Goal: Task Accomplishment & Management: Manage account settings

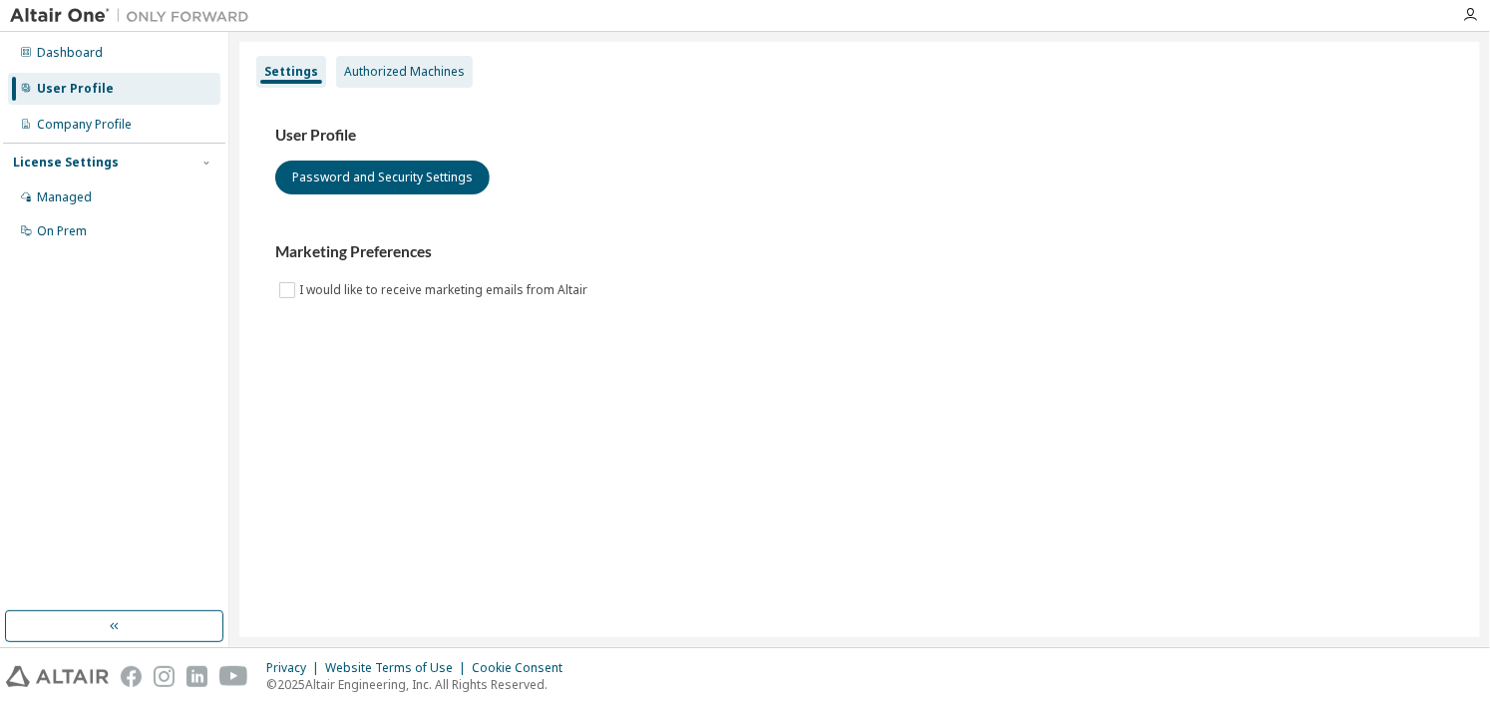
click at [368, 73] on div "Authorized Machines" at bounding box center [404, 72] width 121 height 16
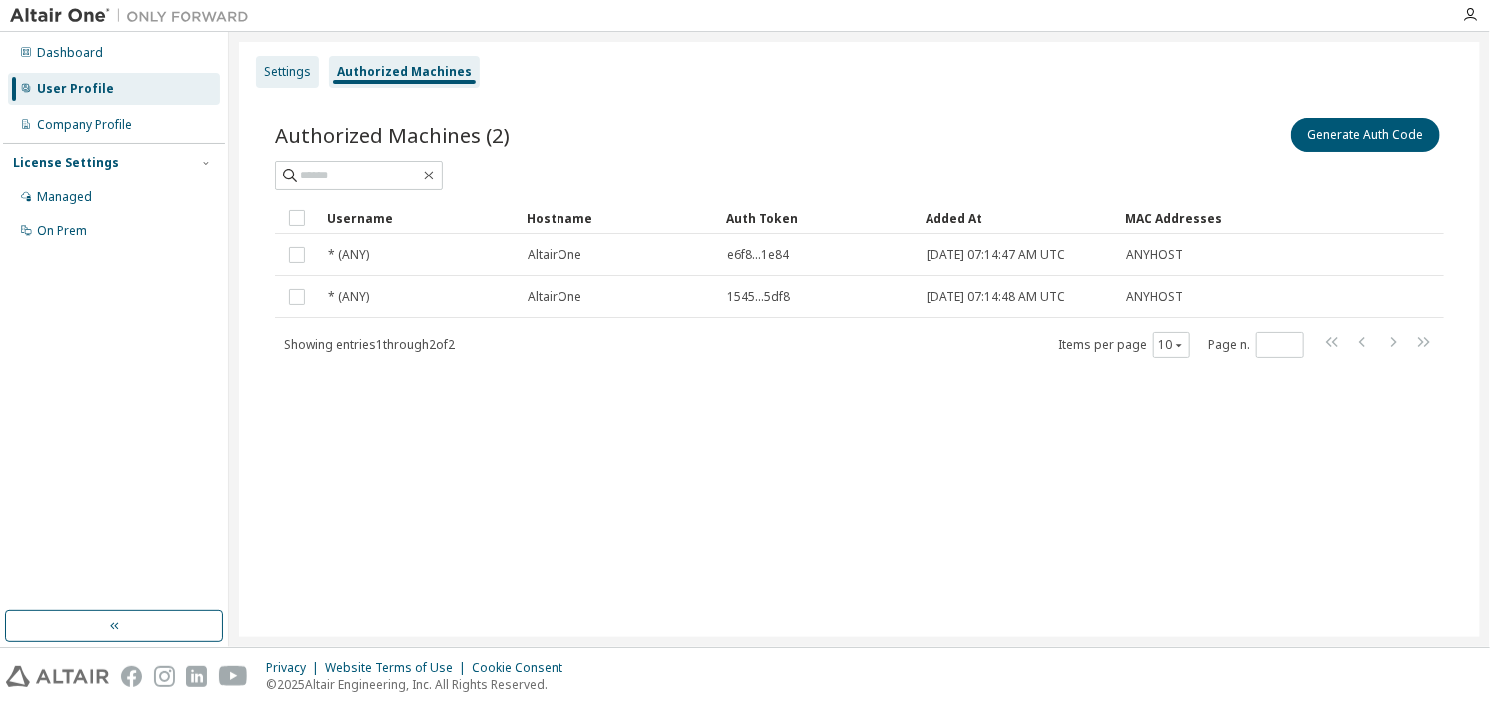
click at [289, 77] on div "Settings" at bounding box center [287, 72] width 47 height 16
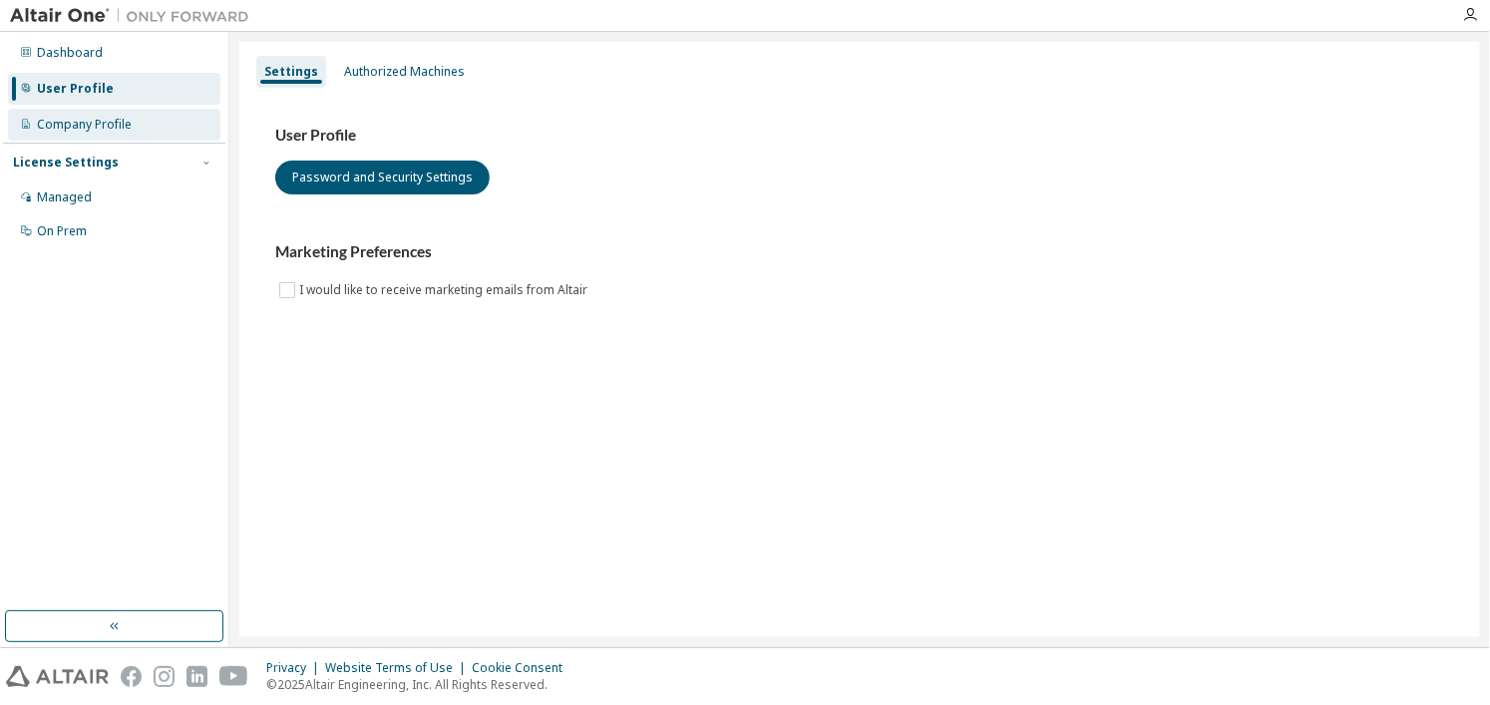
click at [86, 123] on div "Company Profile" at bounding box center [84, 125] width 95 height 16
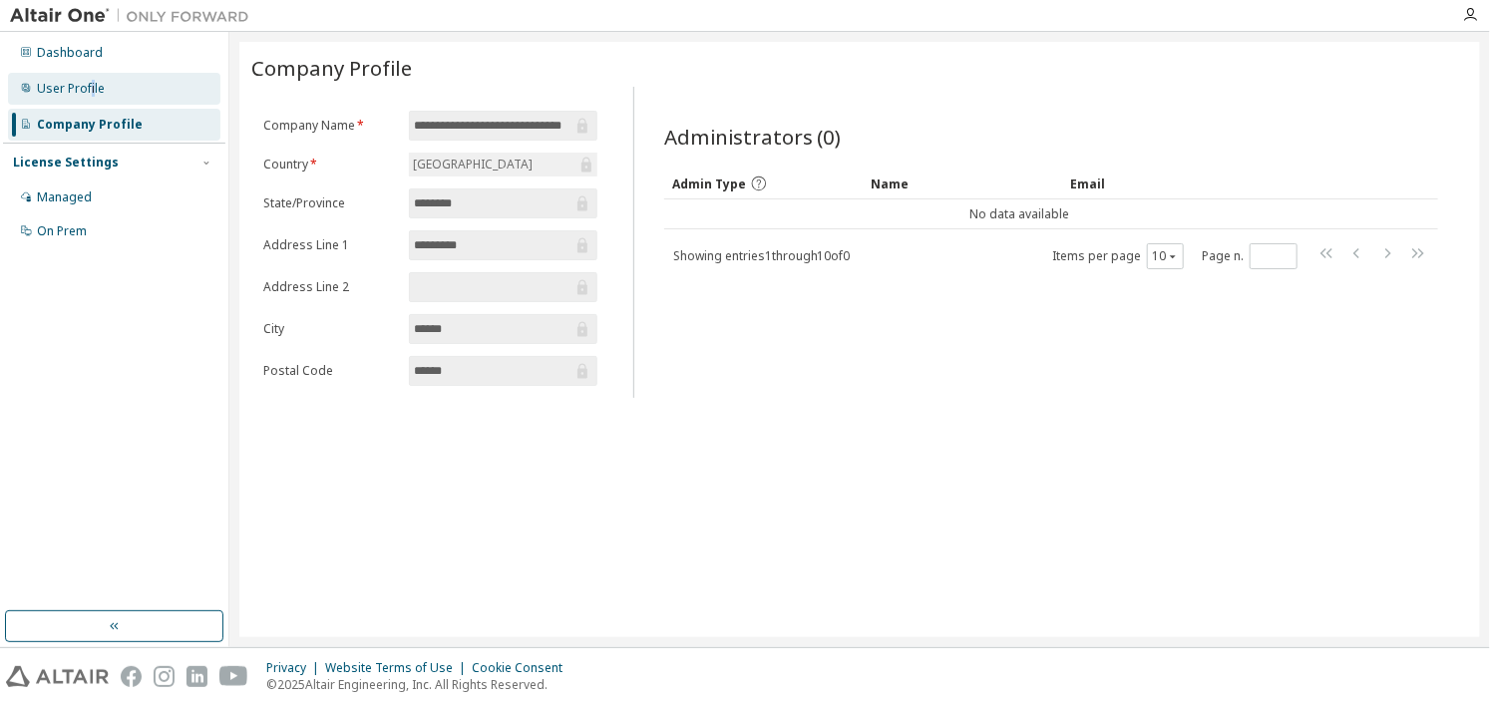
click at [90, 97] on div "User Profile" at bounding box center [114, 89] width 212 height 32
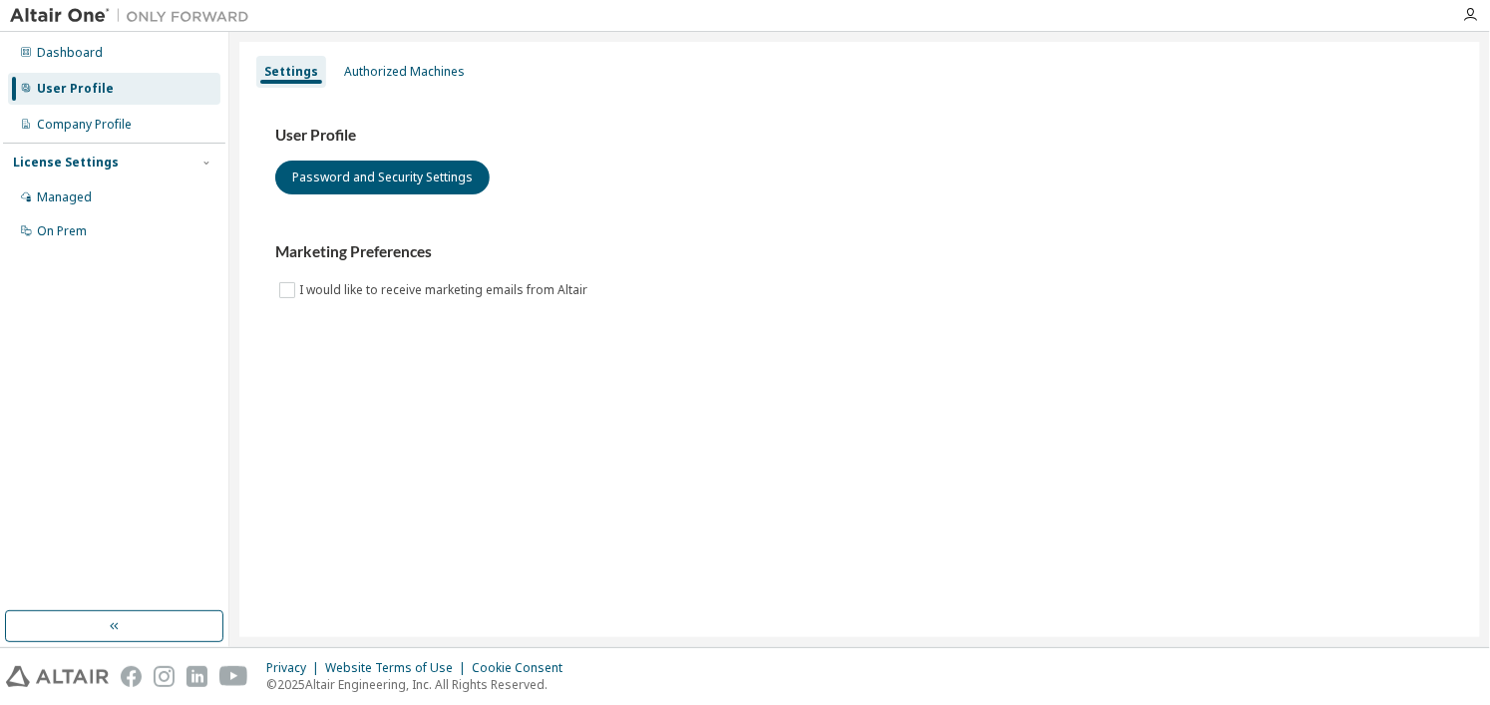
click at [72, 99] on div "User Profile" at bounding box center [114, 89] width 212 height 32
click at [70, 52] on div "Dashboard" at bounding box center [70, 53] width 66 height 16
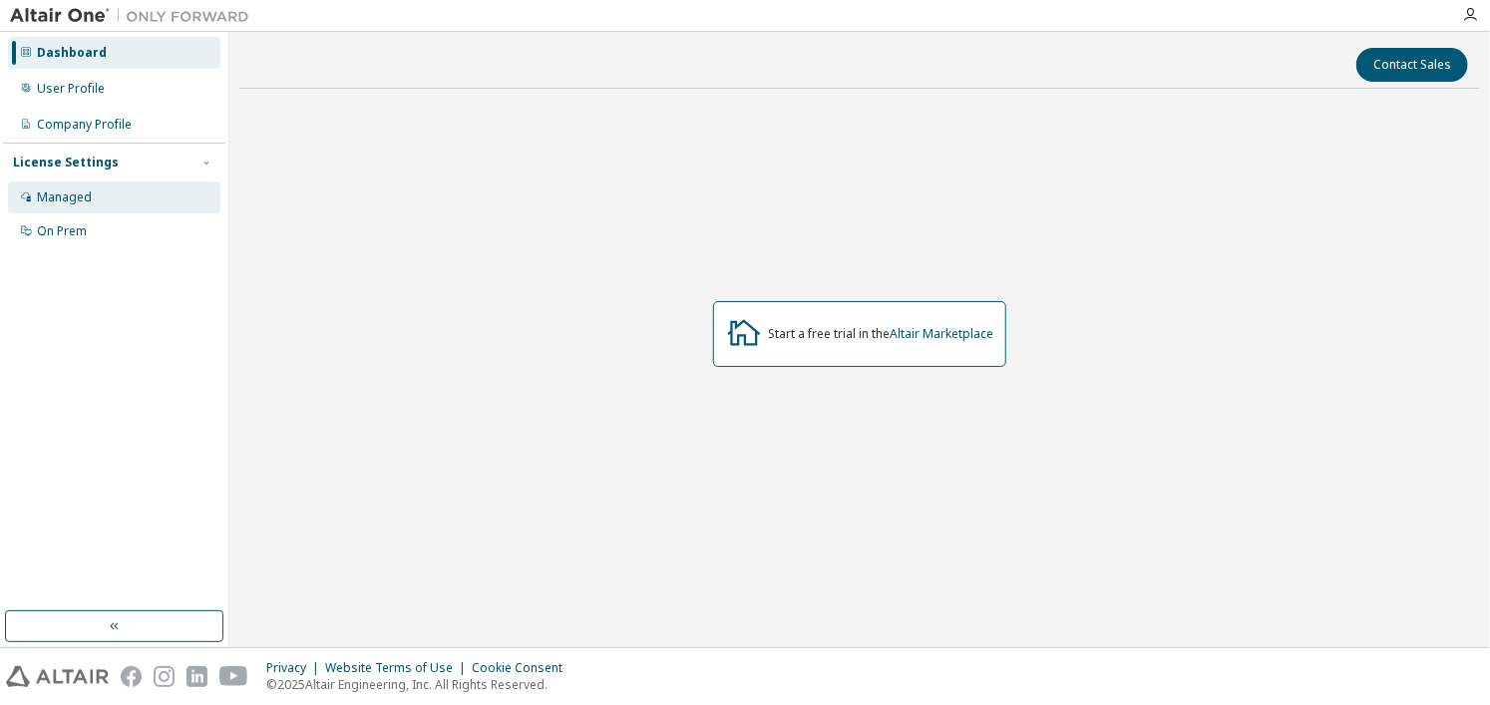
click at [62, 206] on div "Managed" at bounding box center [114, 198] width 212 height 32
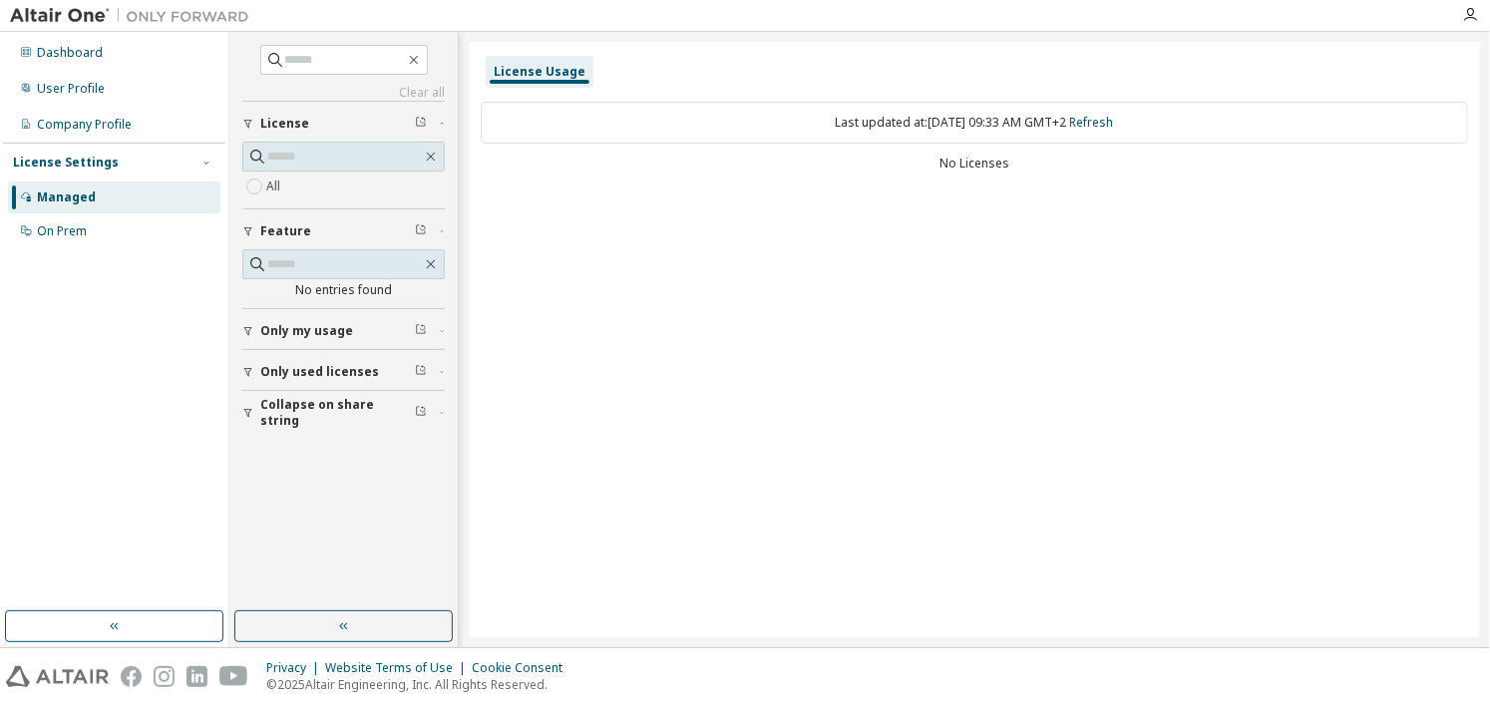
click at [616, 105] on div "Last updated at: Mon 2025-09-29 09:33 AM GMT+2 Refresh" at bounding box center [974, 123] width 987 height 42
click at [620, 137] on div "Last updated at: Mon 2025-09-29 09:33 AM GMT+2 Refresh" at bounding box center [974, 123] width 987 height 42
click at [666, 186] on div "Last updated at: Mon 2025-09-29 09:33 AM GMT+2 Refresh No Licenses" at bounding box center [974, 139] width 987 height 98
drag, startPoint x: 965, startPoint y: 189, endPoint x: 871, endPoint y: 170, distance: 95.7
click at [871, 170] on div "Last updated at: Mon 2025-09-29 09:33 AM GMT+2 Refresh No Licenses" at bounding box center [974, 139] width 987 height 98
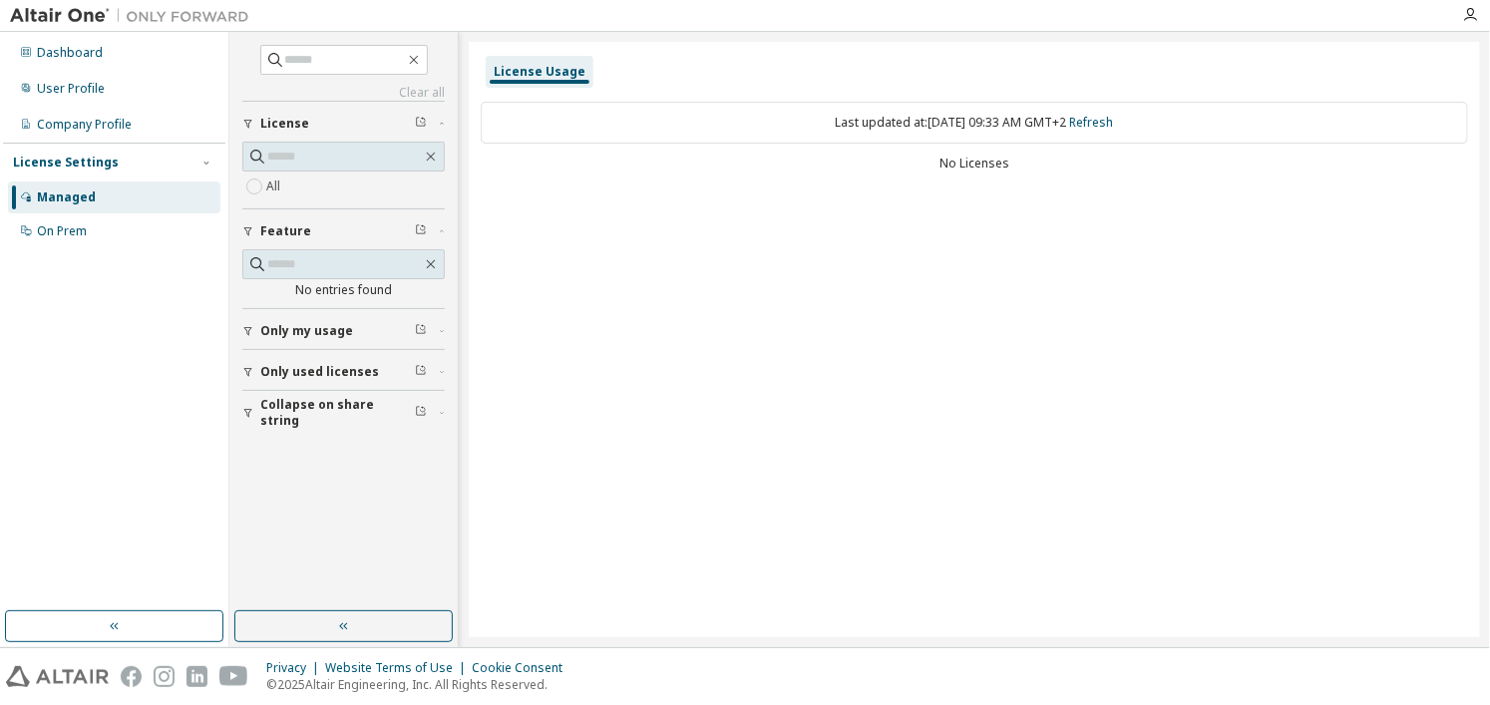
click at [871, 170] on div "No Licenses" at bounding box center [974, 164] width 987 height 16
click at [54, 233] on div "On Prem" at bounding box center [62, 231] width 50 height 16
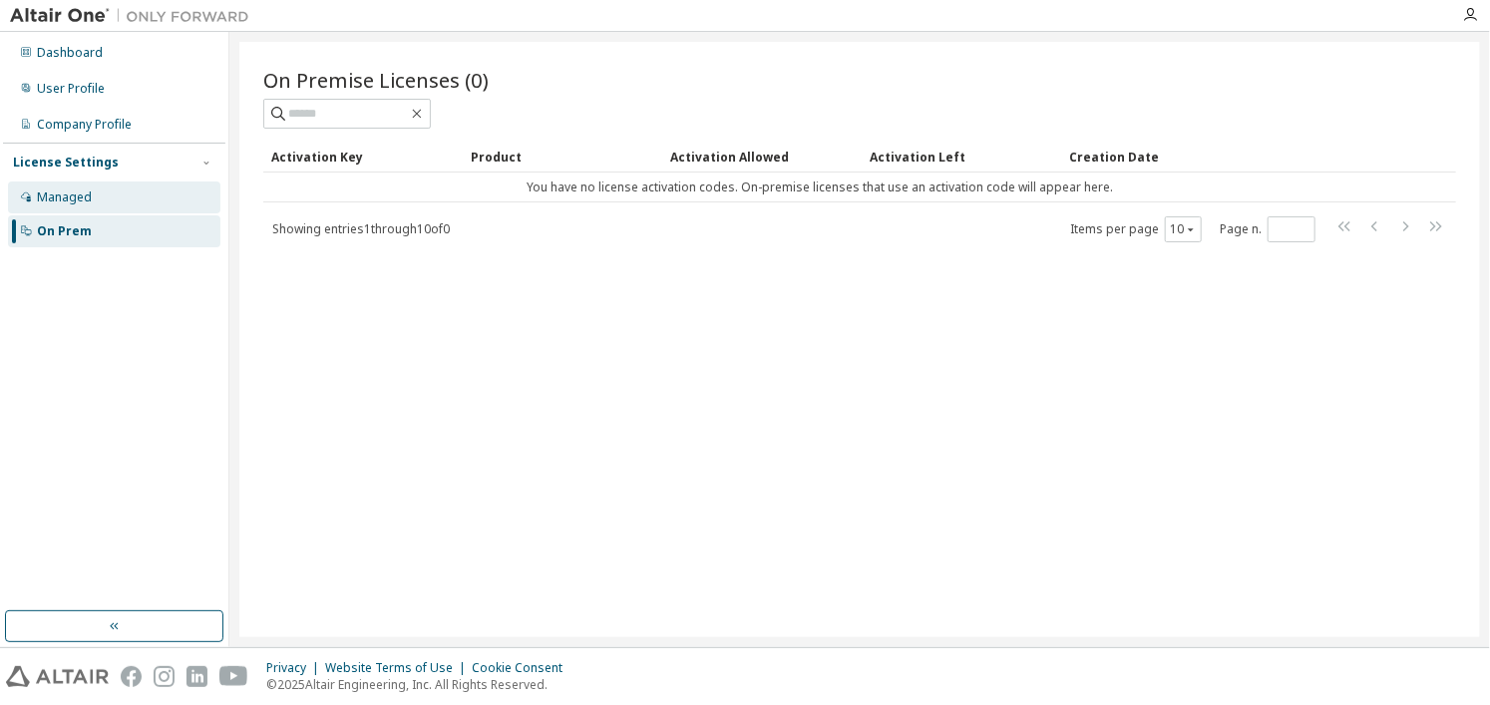
click at [89, 191] on div "Managed" at bounding box center [64, 198] width 55 height 16
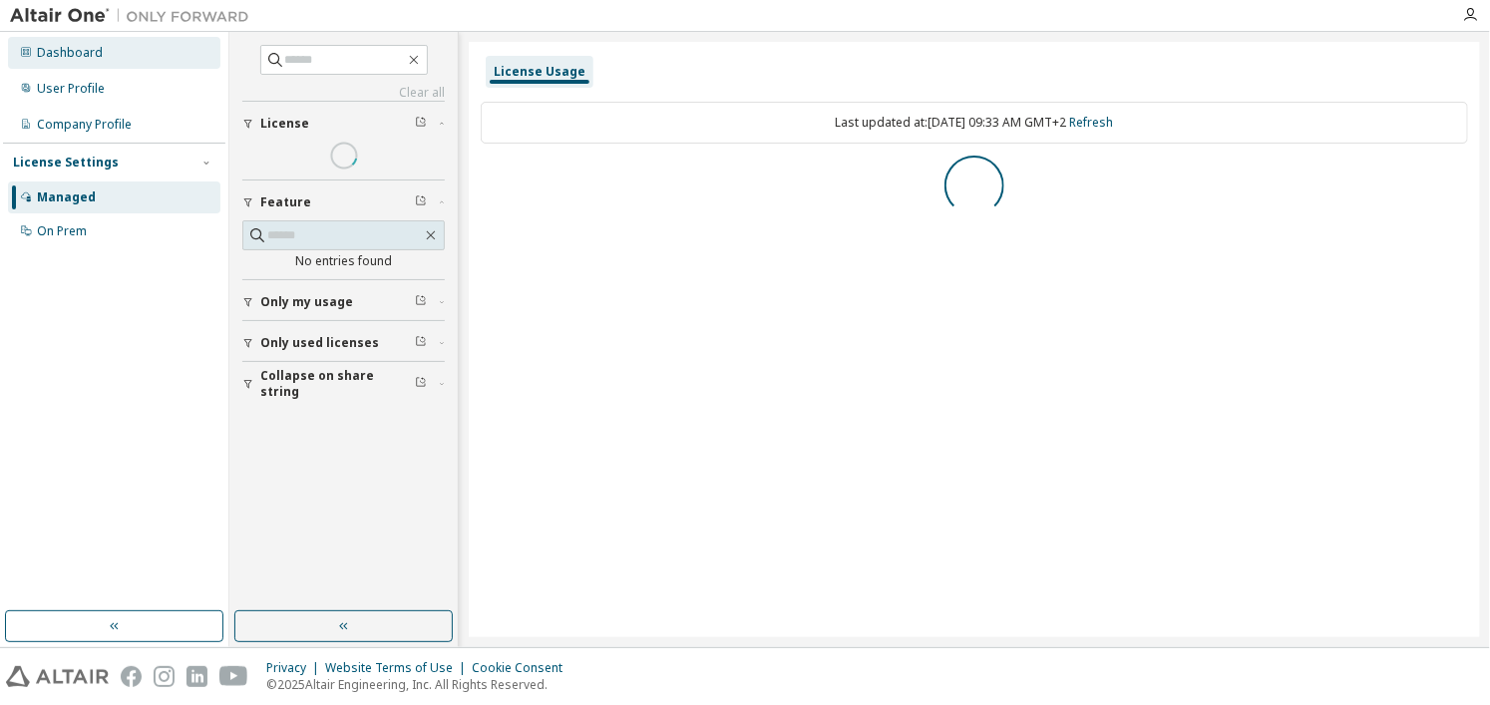
click at [102, 63] on div "Dashboard" at bounding box center [114, 53] width 212 height 32
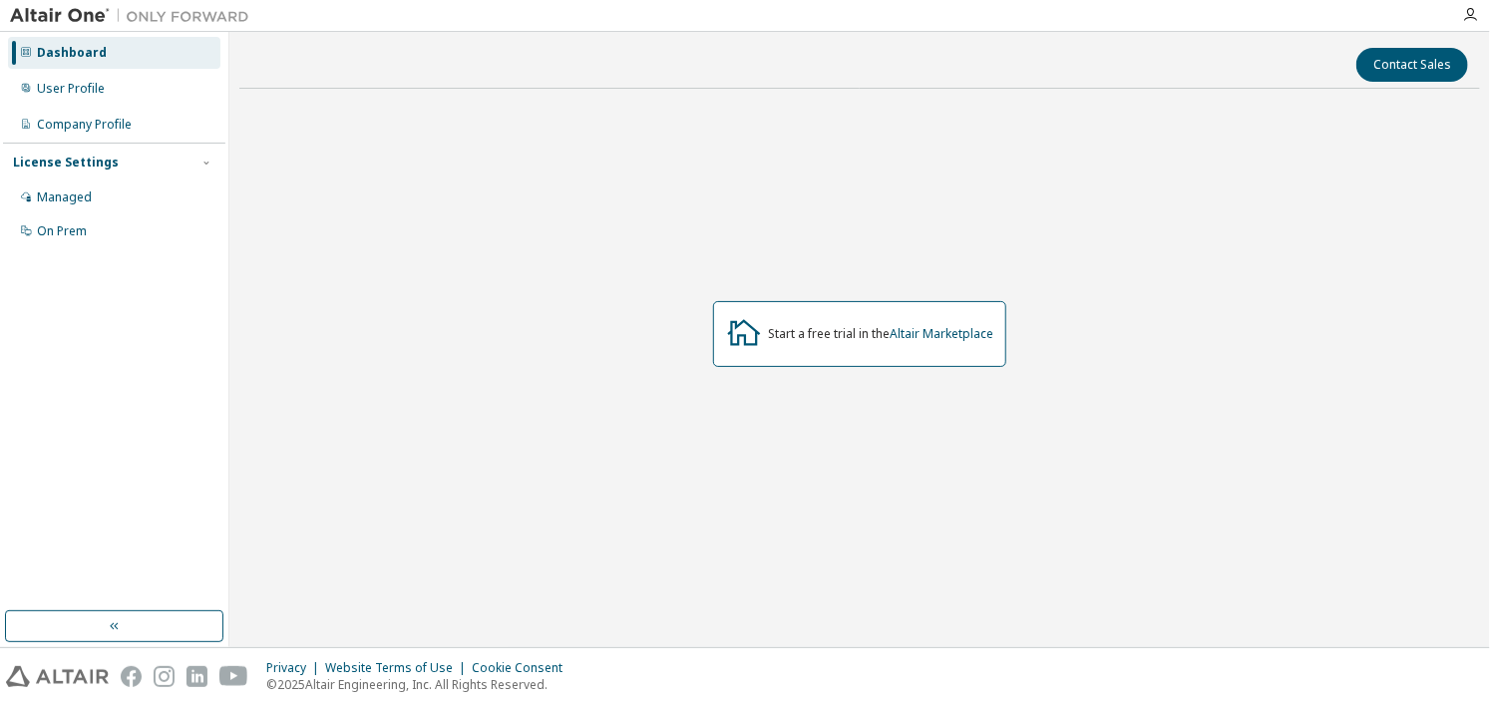
click at [92, 9] on img at bounding box center [134, 16] width 249 height 20
click at [803, 330] on div "Start a free trial in the Altair Marketplace" at bounding box center [880, 334] width 225 height 16
drag, startPoint x: 802, startPoint y: 331, endPoint x: 967, endPoint y: 335, distance: 164.6
click at [967, 335] on div "Start a free trial in the Altair Marketplace" at bounding box center [880, 334] width 225 height 16
click at [949, 387] on div "Start a free trial in the Altair Marketplace" at bounding box center [859, 334] width 1241 height 459
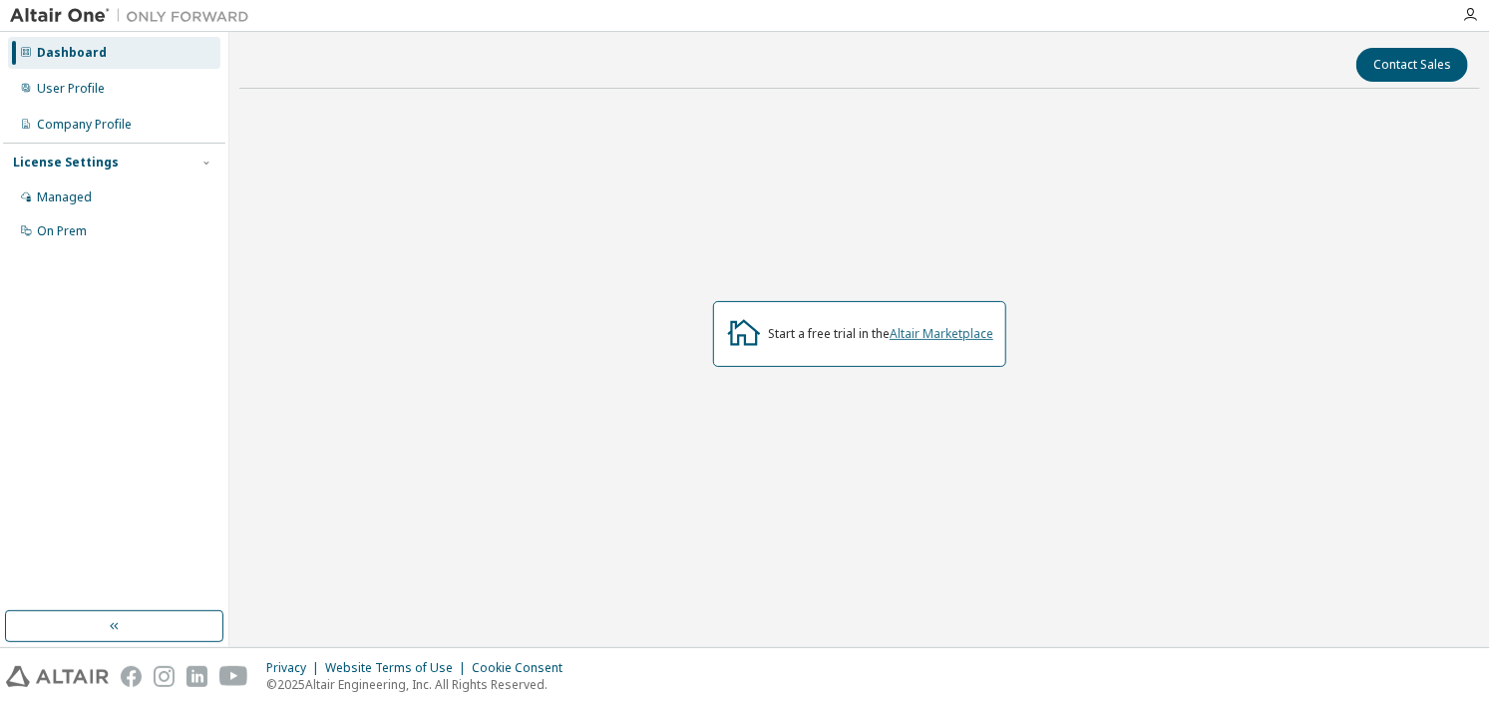
click at [956, 337] on link "Altair Marketplace" at bounding box center [942, 333] width 104 height 17
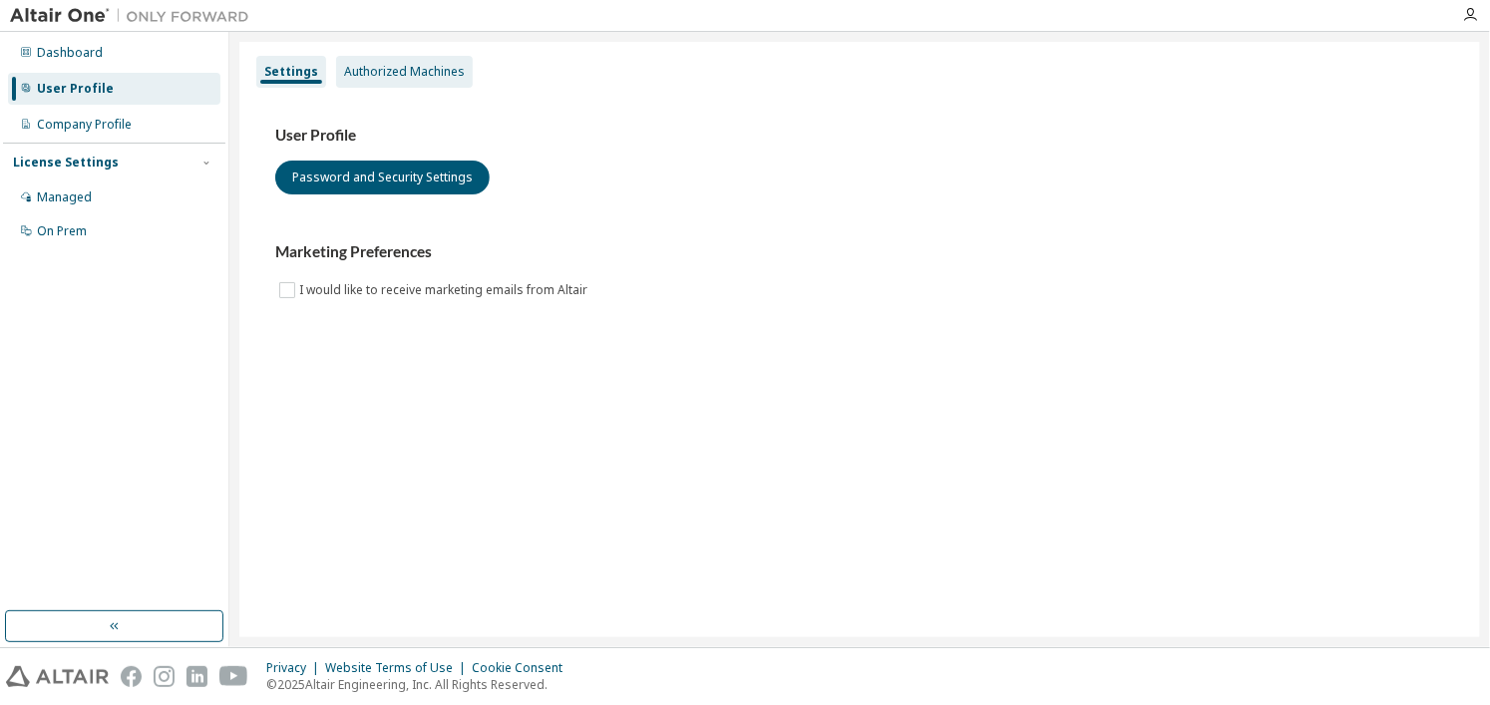
click at [385, 79] on div "Authorized Machines" at bounding box center [404, 72] width 121 height 16
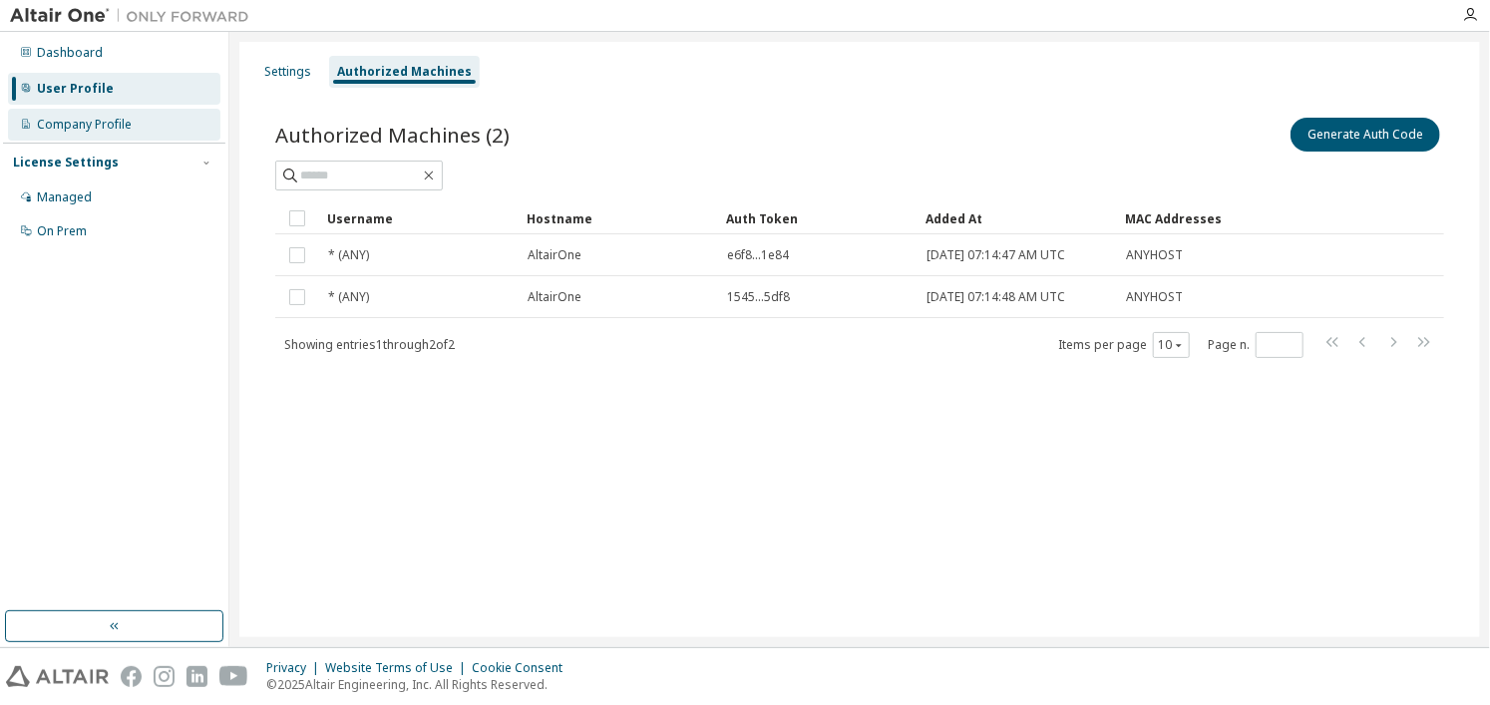
click at [86, 129] on div "Company Profile" at bounding box center [84, 125] width 95 height 16
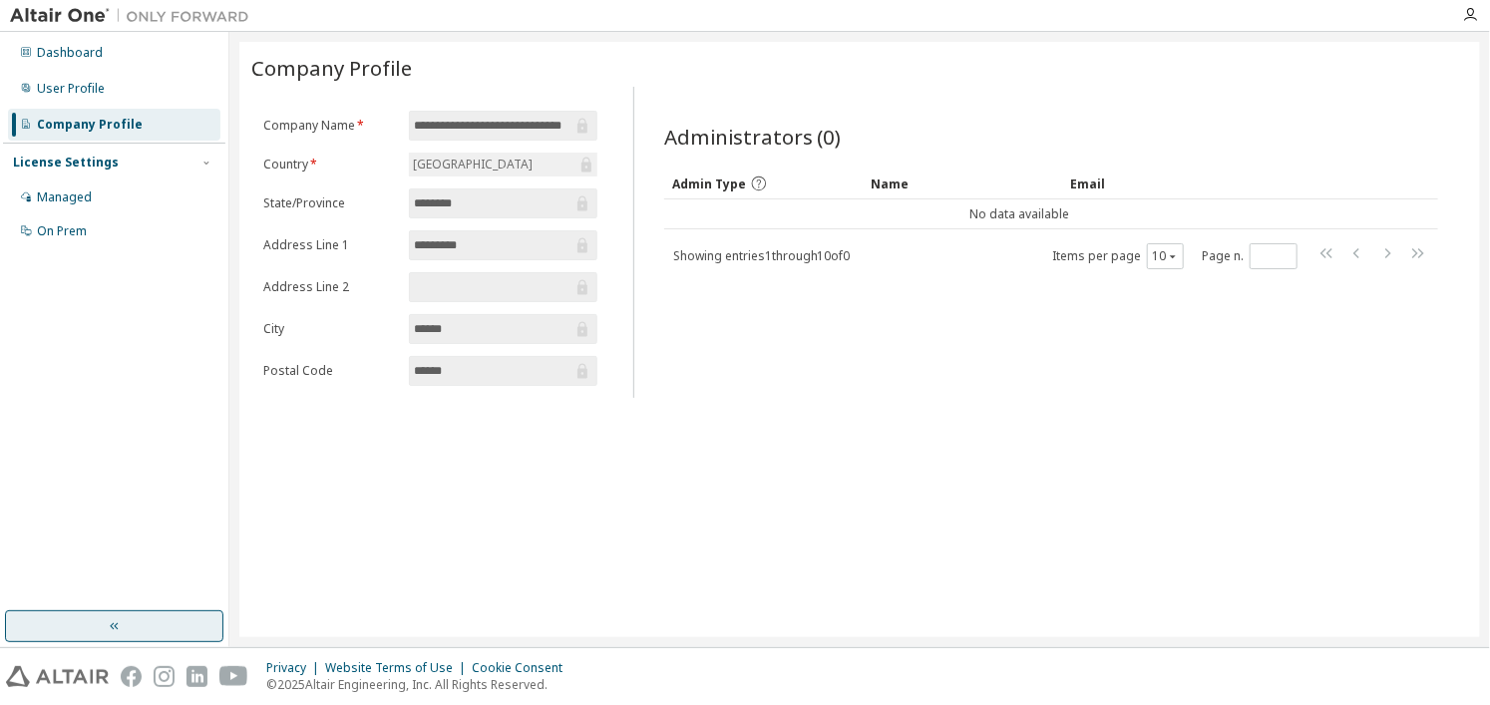
click at [135, 640] on button "button" at bounding box center [114, 626] width 218 height 32
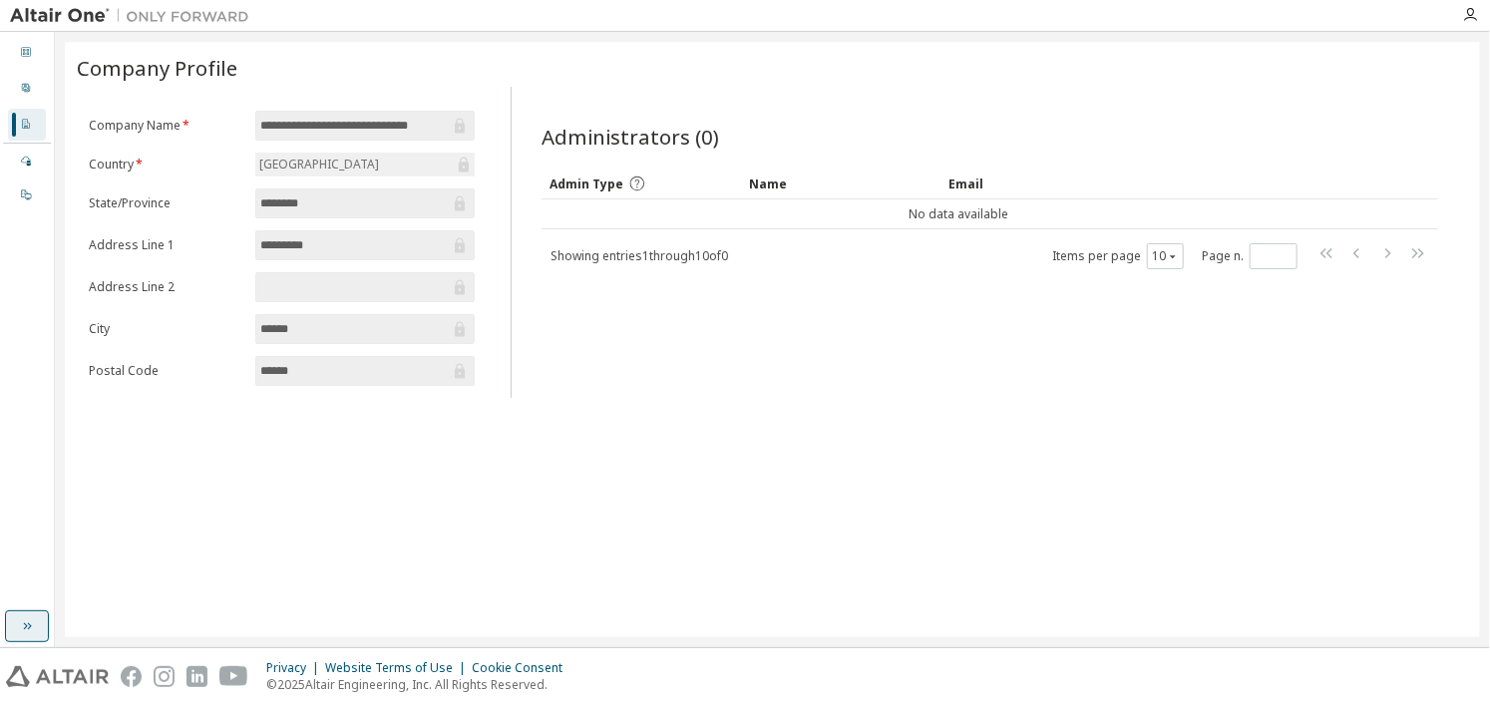
click at [19, 629] on icon "button" at bounding box center [27, 626] width 16 height 16
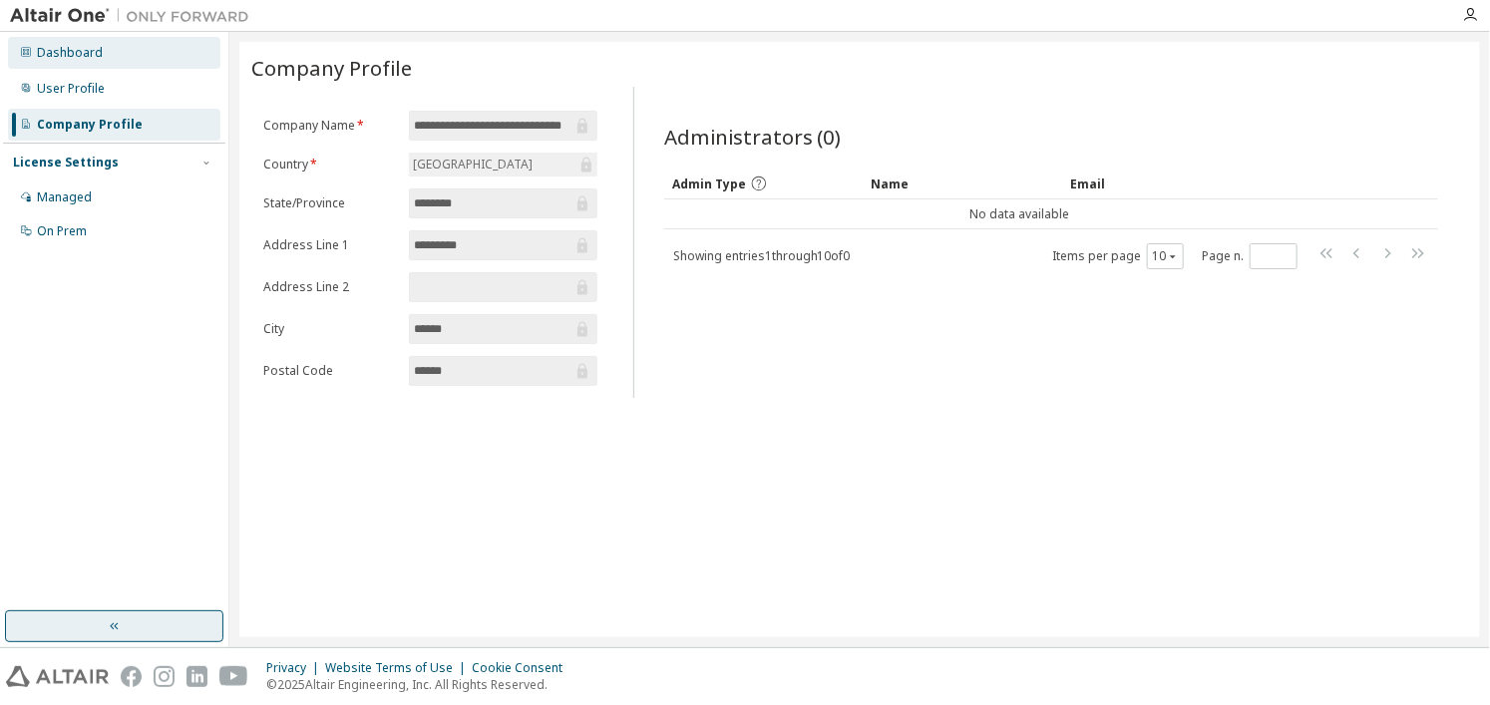
click at [70, 39] on div "Dashboard" at bounding box center [114, 53] width 212 height 32
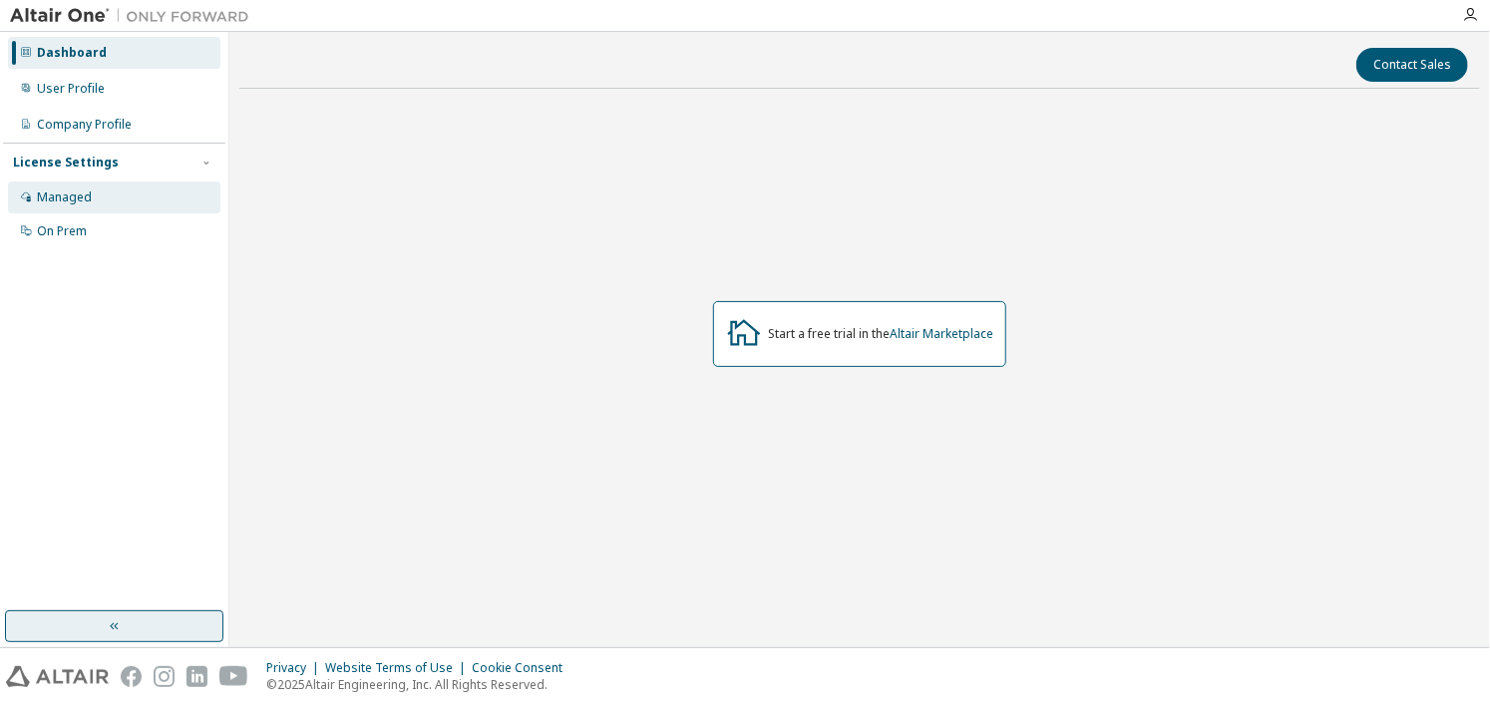
click at [82, 202] on div "Managed" at bounding box center [64, 198] width 55 height 16
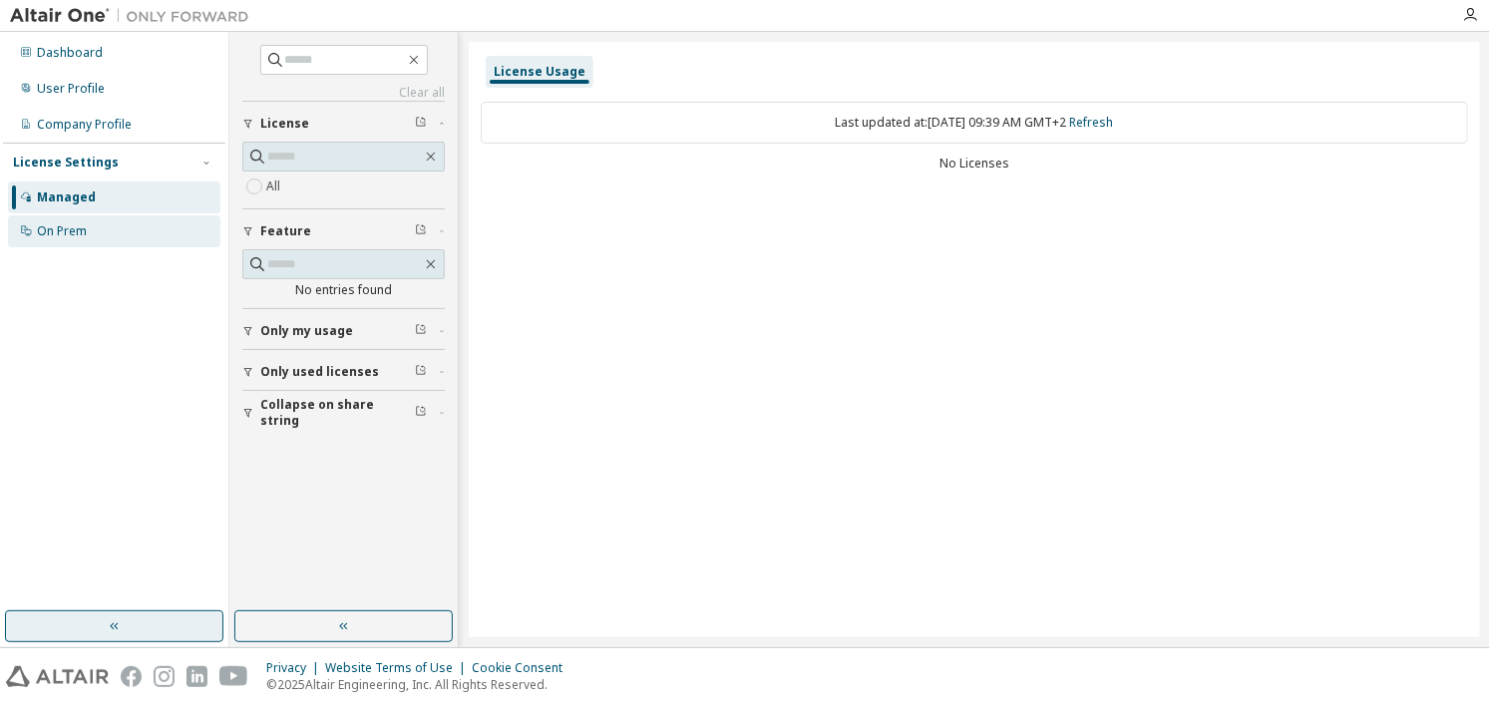
click at [92, 232] on div "On Prem" at bounding box center [114, 231] width 212 height 32
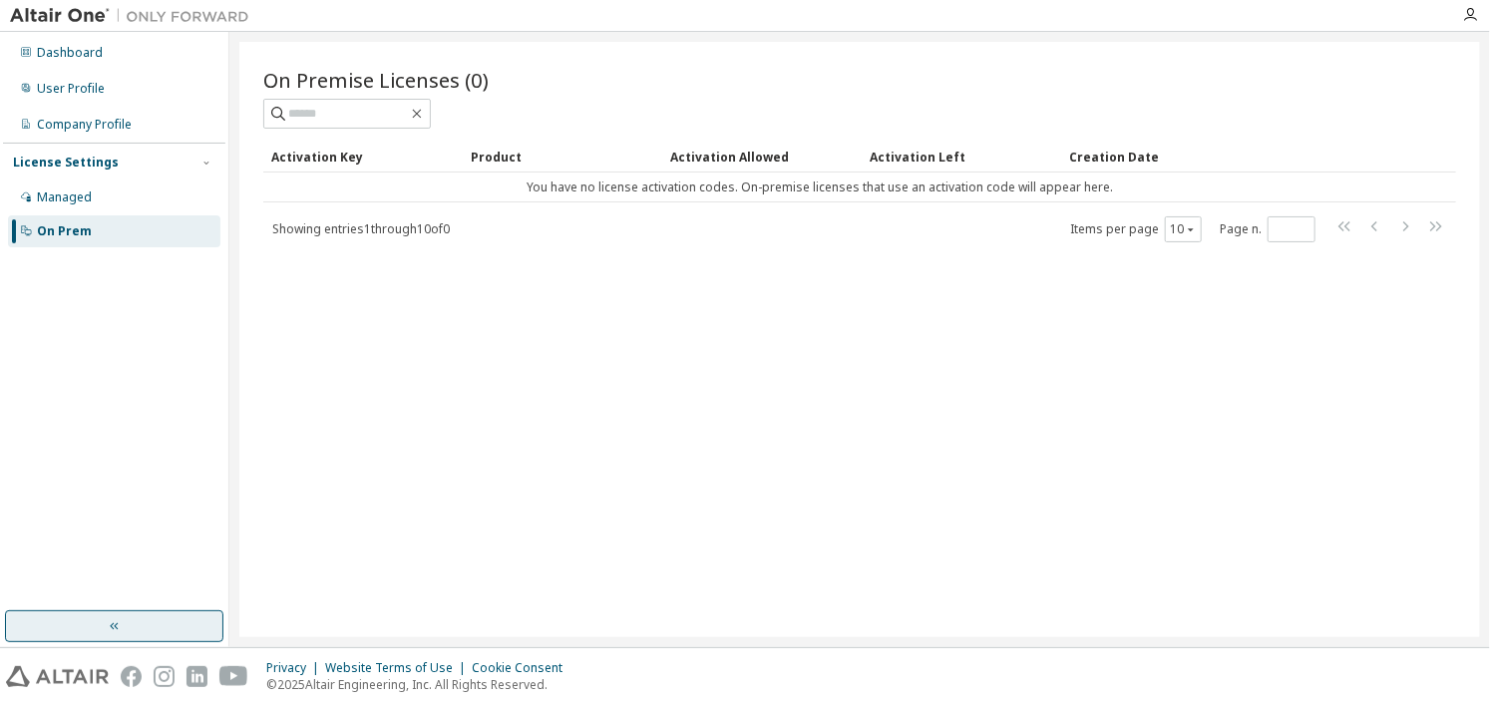
click at [153, 629] on button "button" at bounding box center [114, 626] width 218 height 32
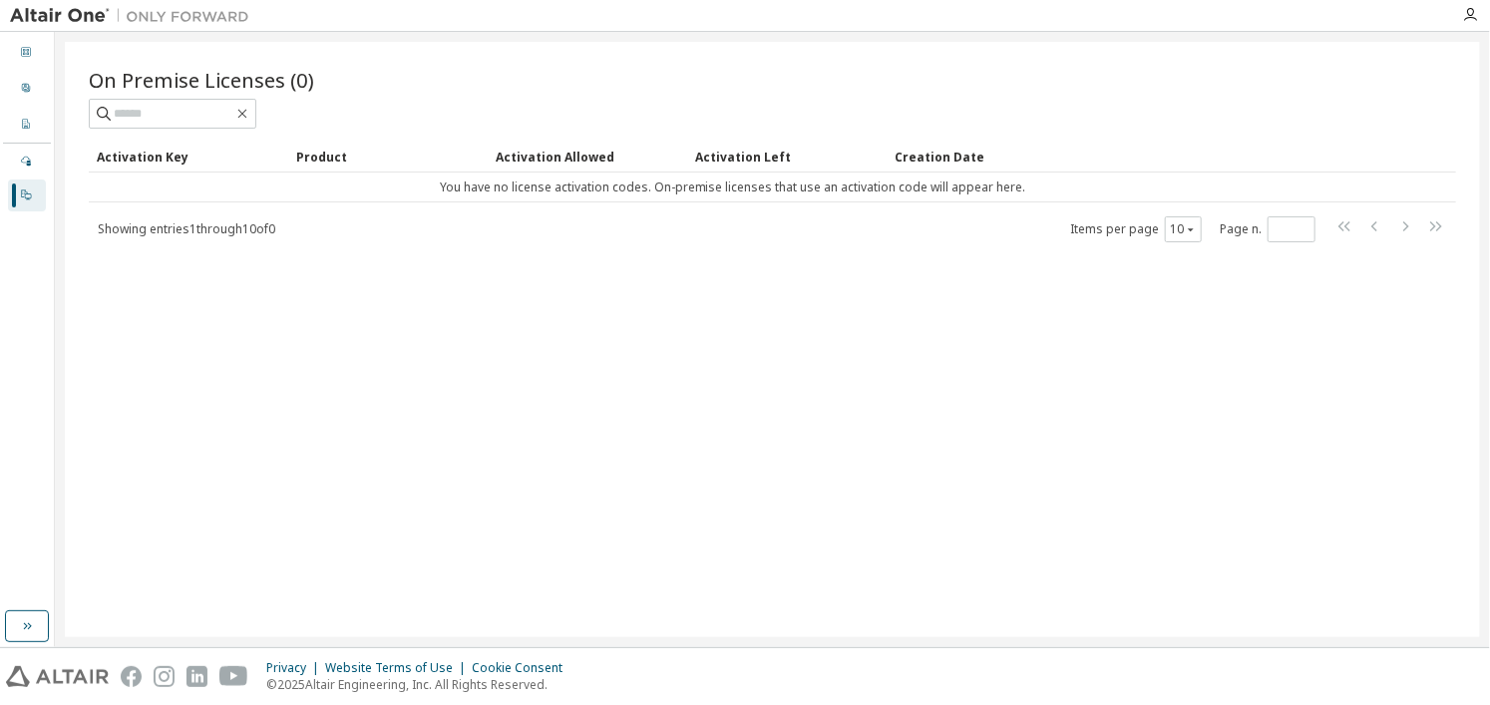
click at [88, 6] on img at bounding box center [134, 16] width 249 height 20
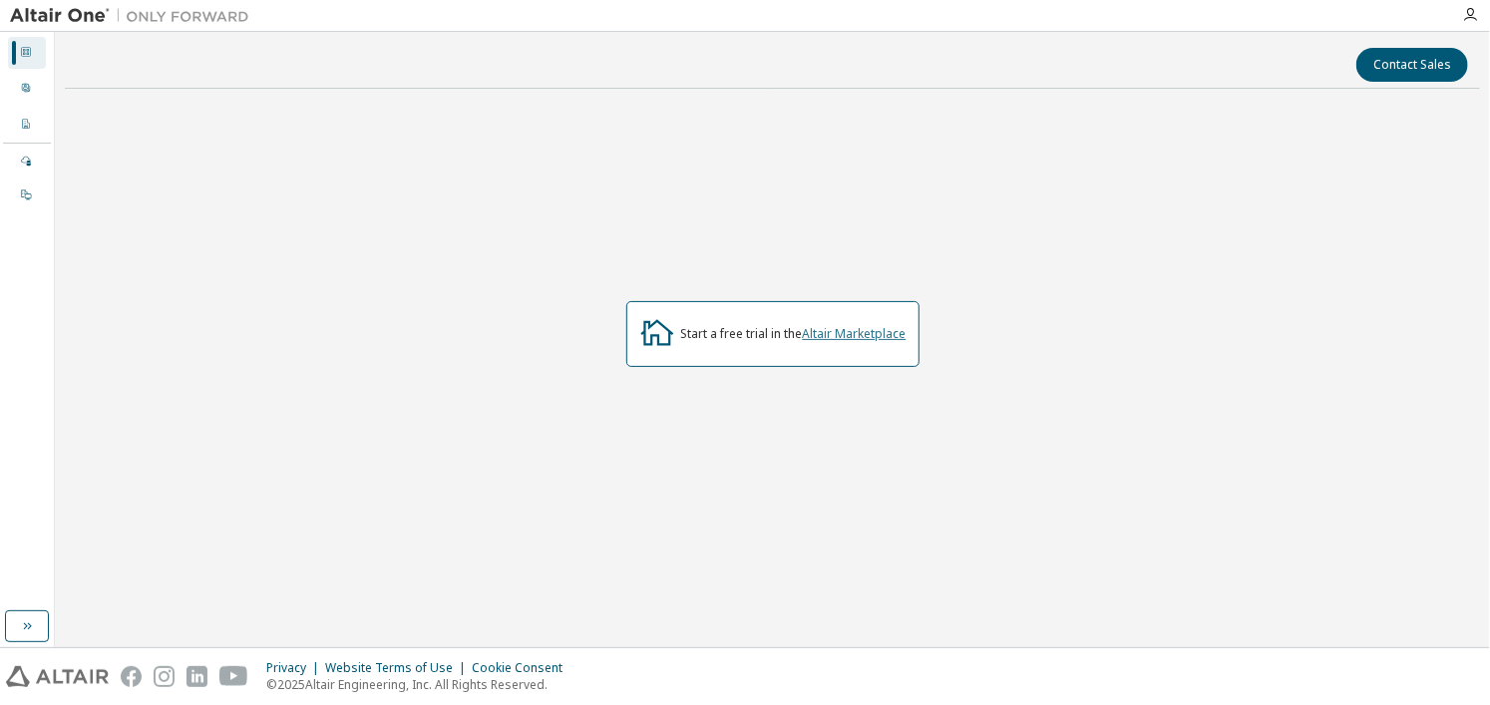
click at [870, 338] on link "Altair Marketplace" at bounding box center [855, 333] width 104 height 17
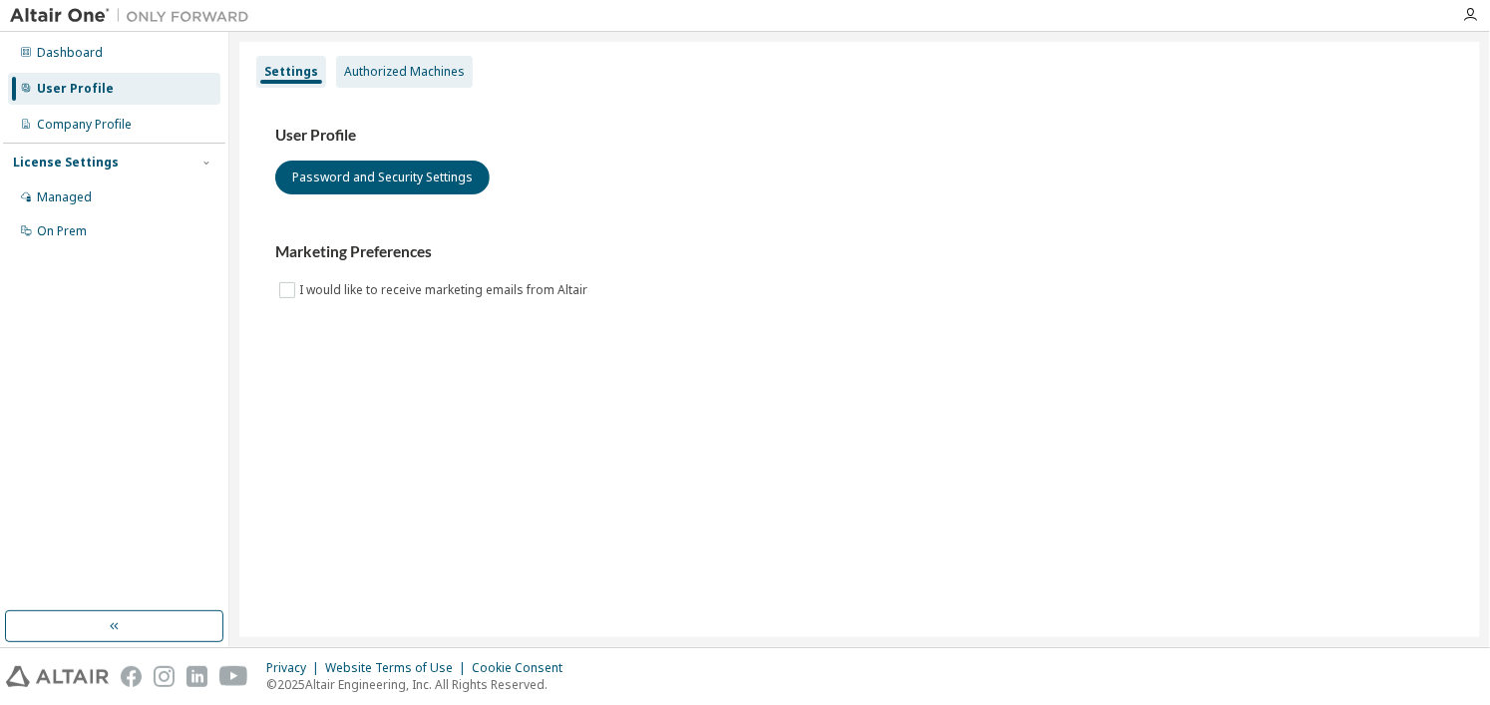
click at [399, 70] on div "Authorized Machines" at bounding box center [404, 72] width 121 height 16
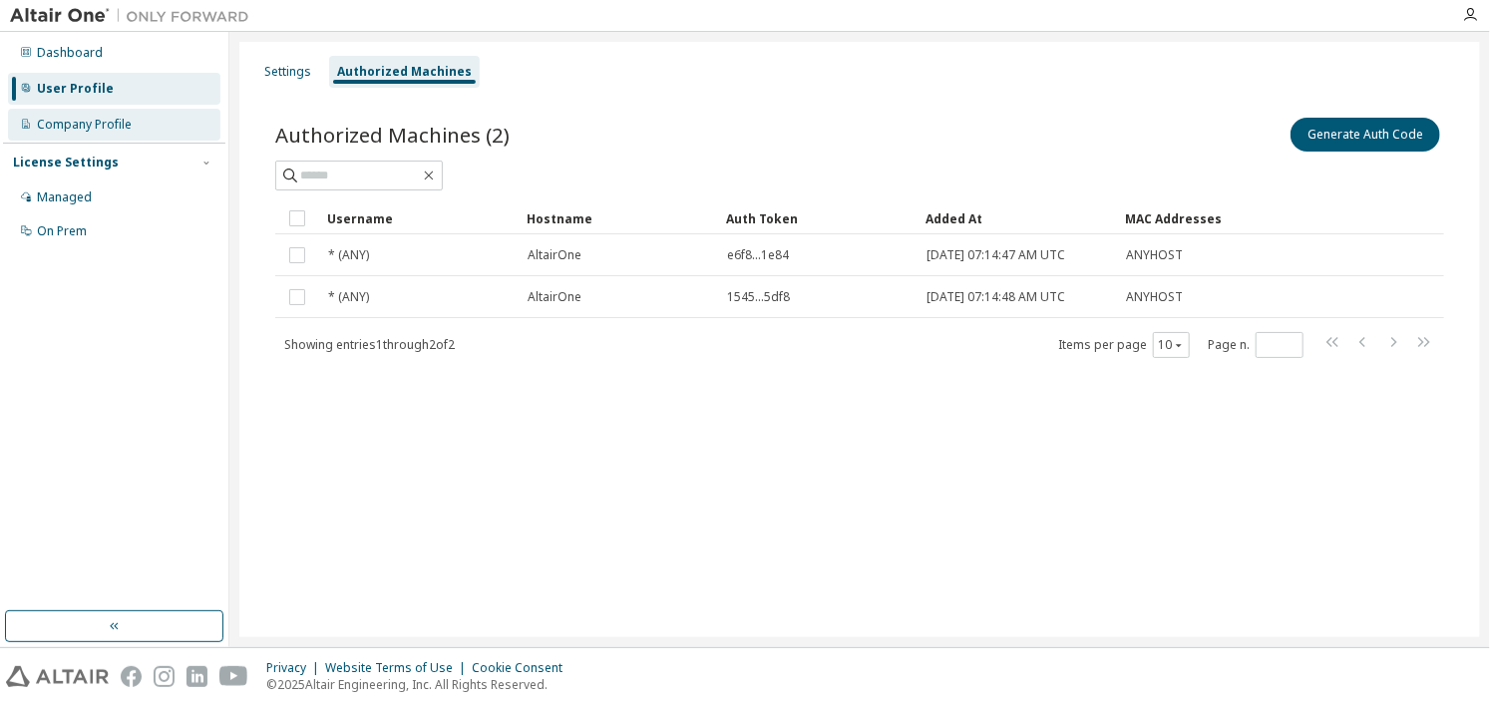
click at [63, 118] on div "Company Profile" at bounding box center [84, 125] width 95 height 16
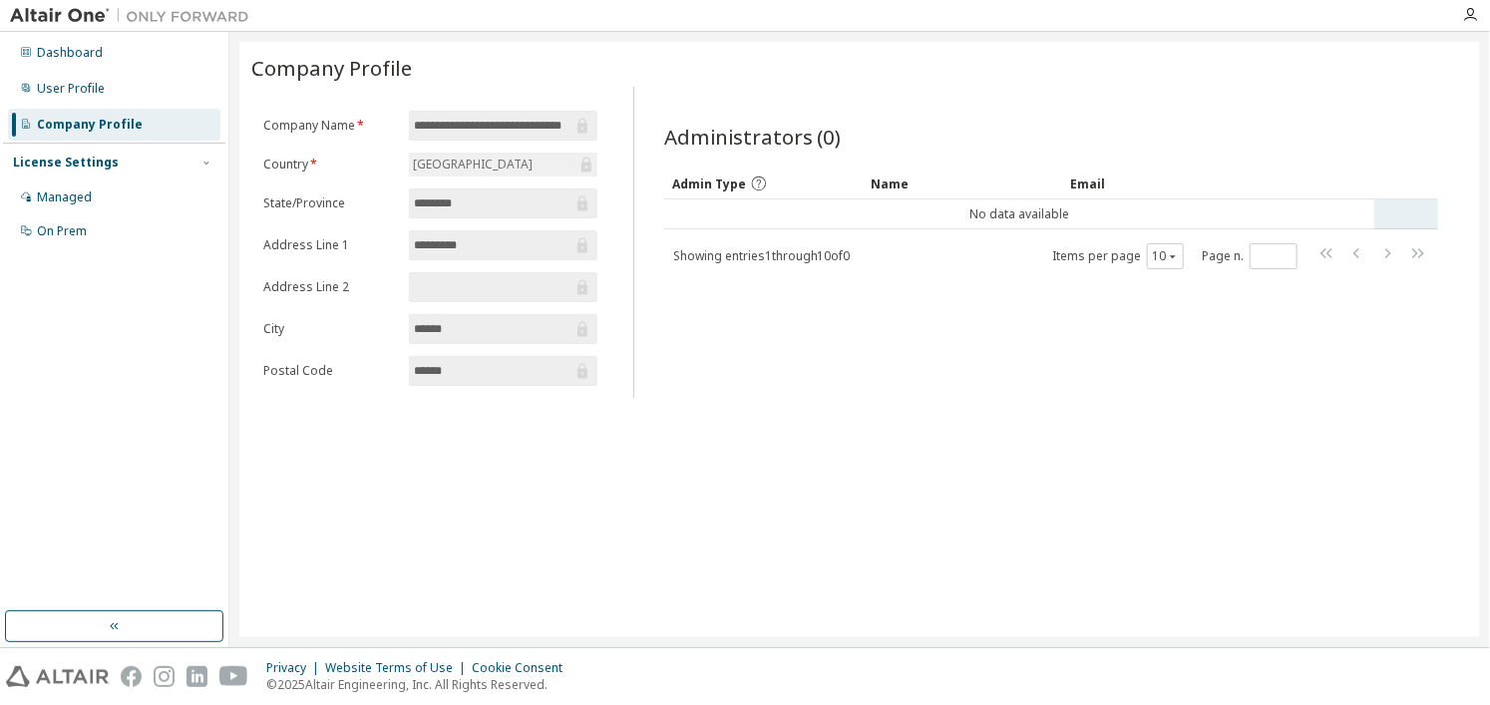
click at [805, 206] on td "No data available" at bounding box center [1019, 214] width 711 height 30
click at [102, 195] on div "Managed" at bounding box center [114, 198] width 212 height 32
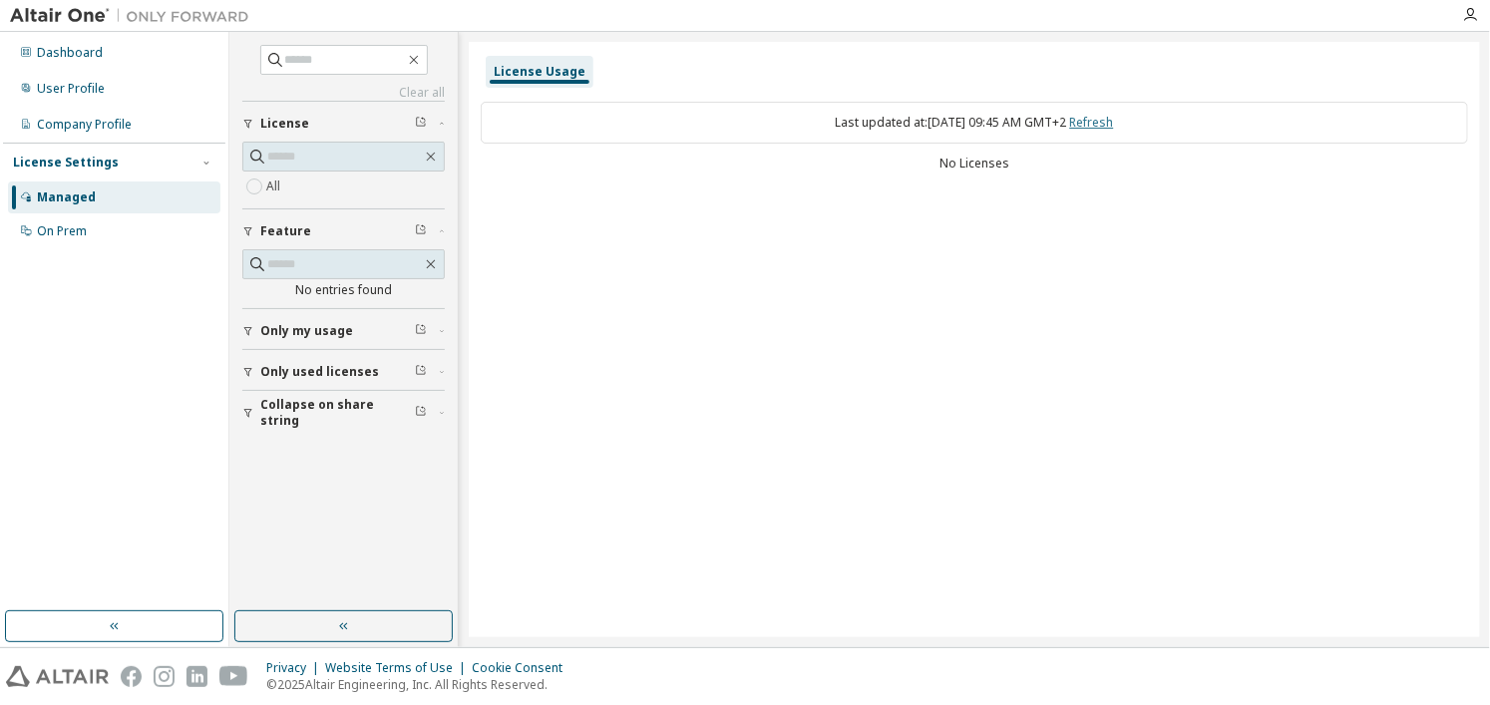
click at [1114, 128] on link "Refresh" at bounding box center [1092, 122] width 44 height 17
click at [315, 51] on input "text" at bounding box center [345, 60] width 120 height 20
type input "**"
click at [367, 637] on button "button" at bounding box center [343, 626] width 218 height 32
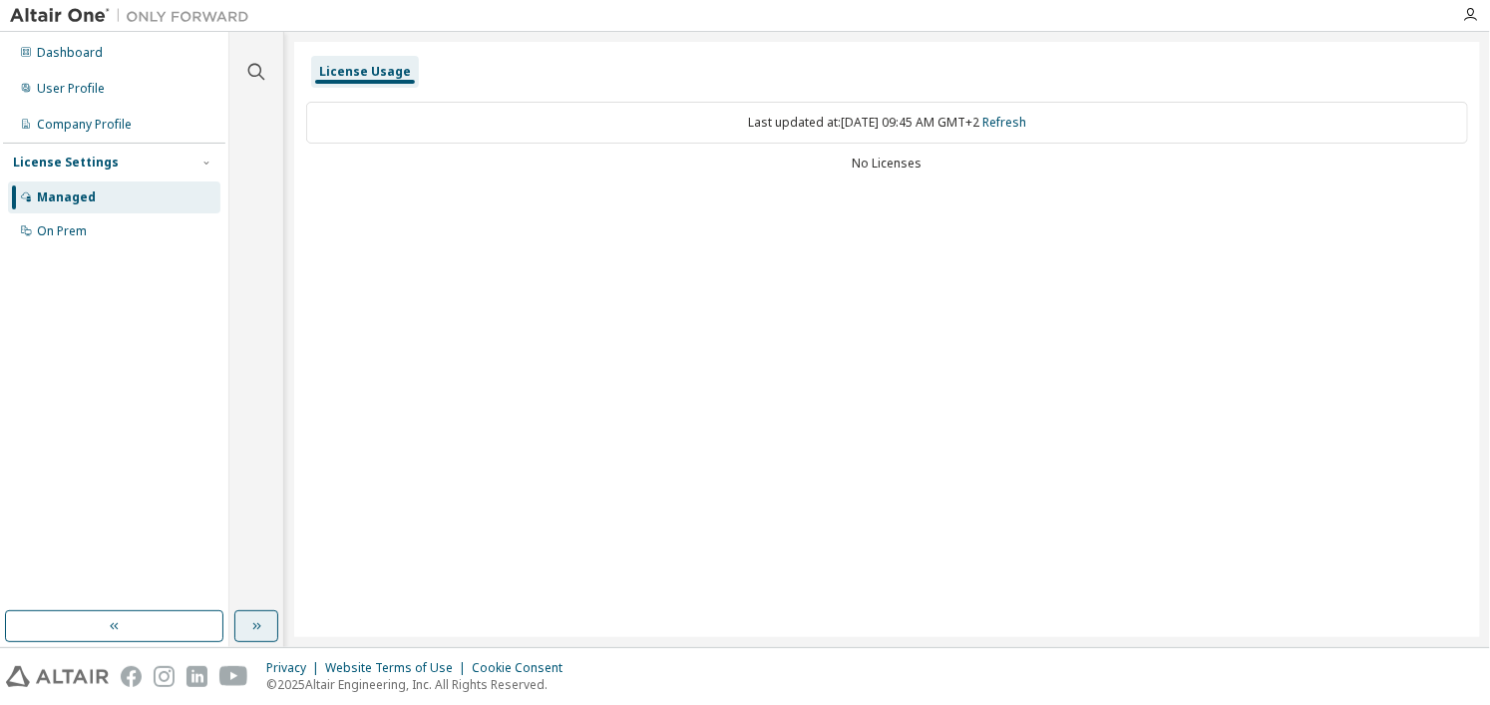
click at [240, 627] on button "button" at bounding box center [256, 626] width 44 height 32
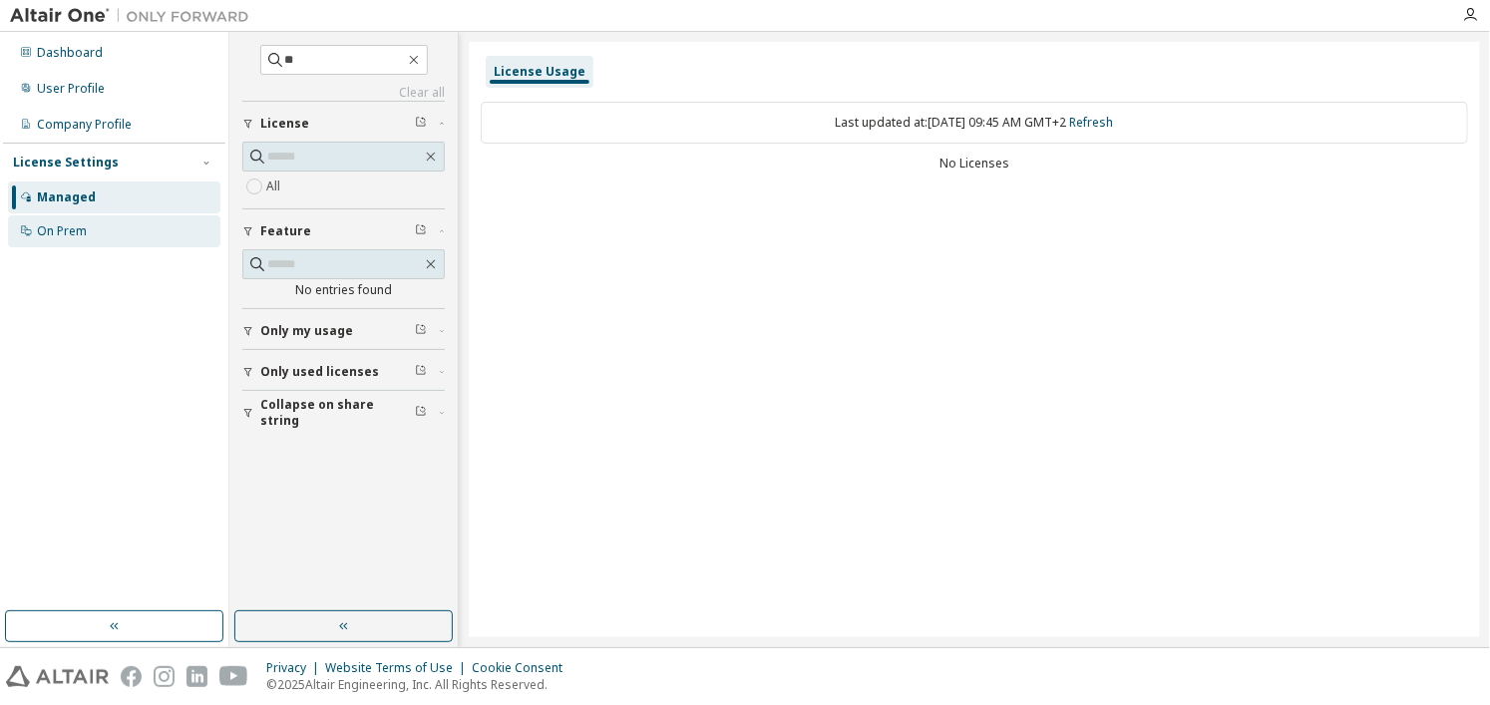
click at [42, 226] on div "On Prem" at bounding box center [62, 231] width 50 height 16
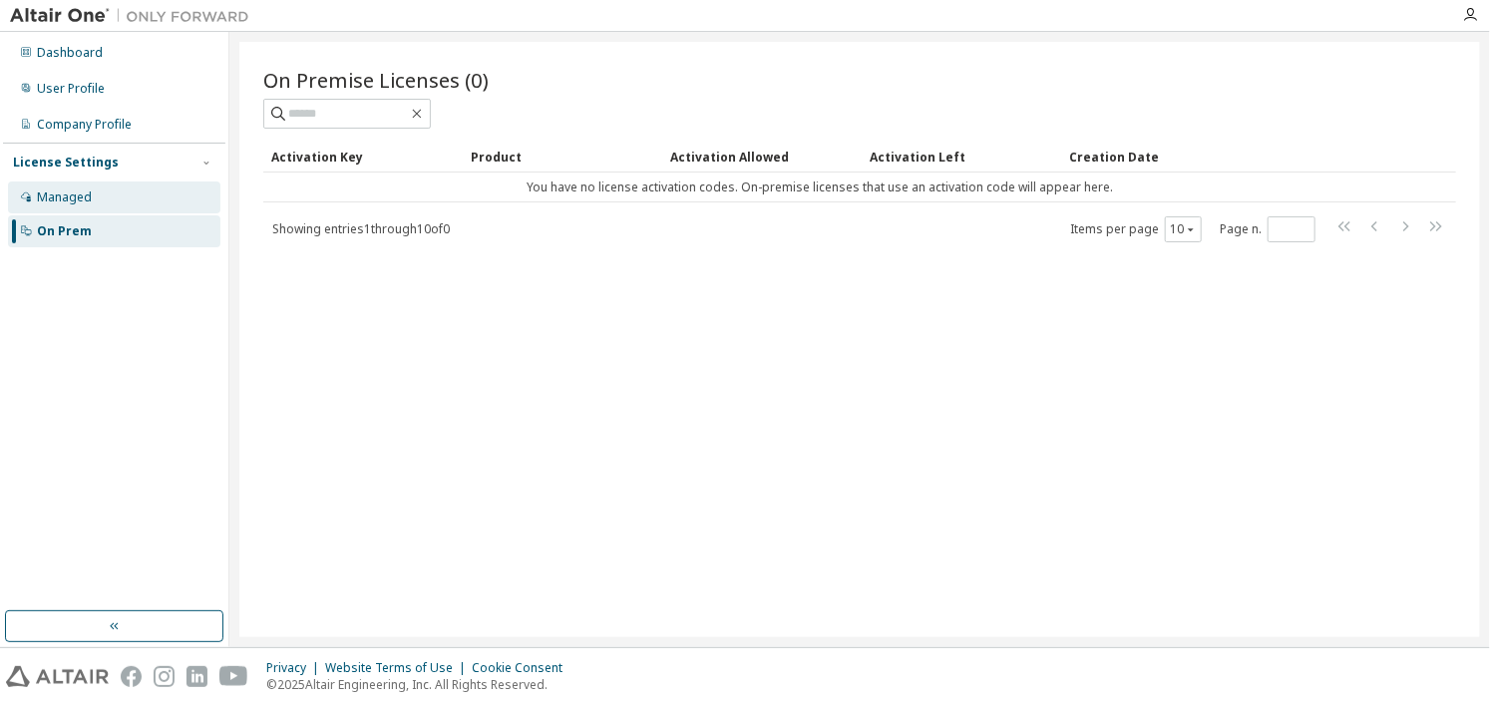
click at [96, 195] on div "Managed" at bounding box center [114, 198] width 212 height 32
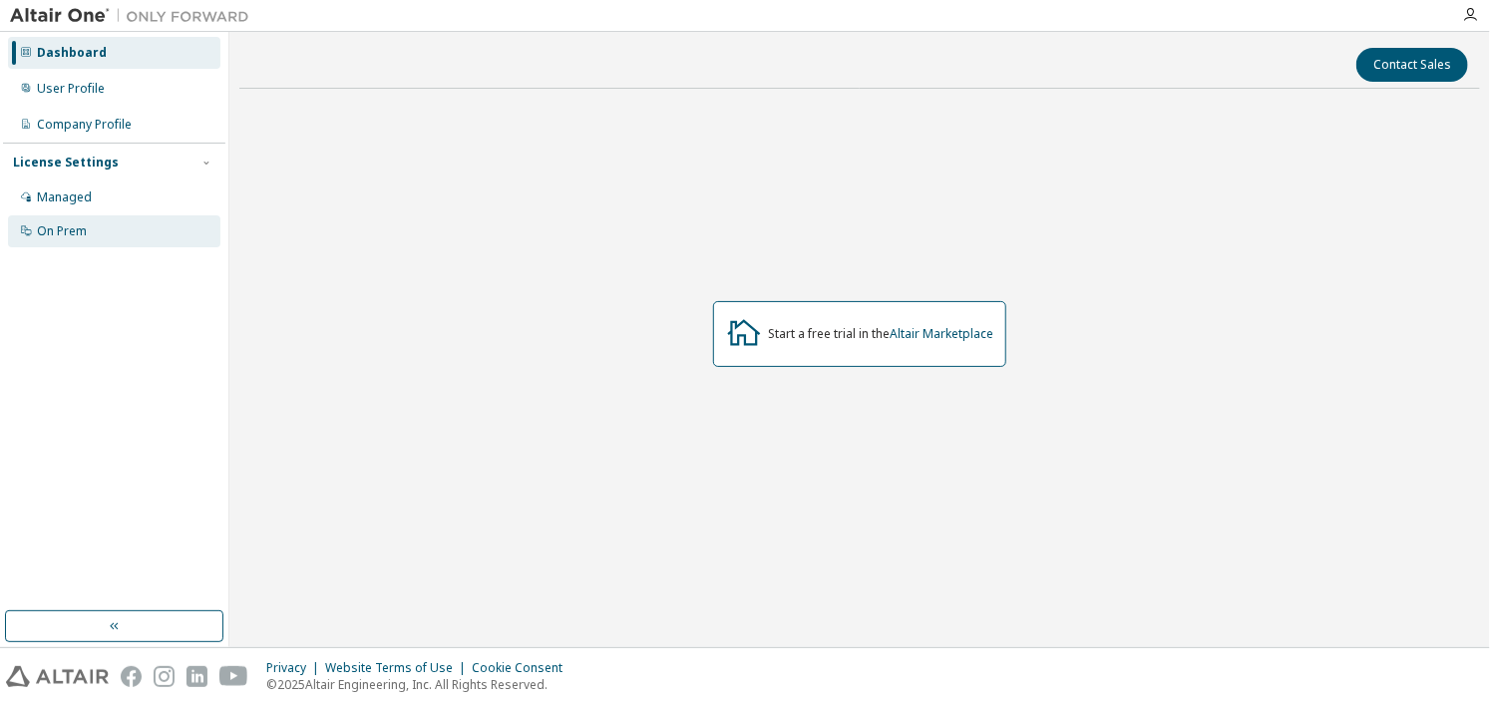
click at [77, 229] on div "On Prem" at bounding box center [62, 231] width 50 height 16
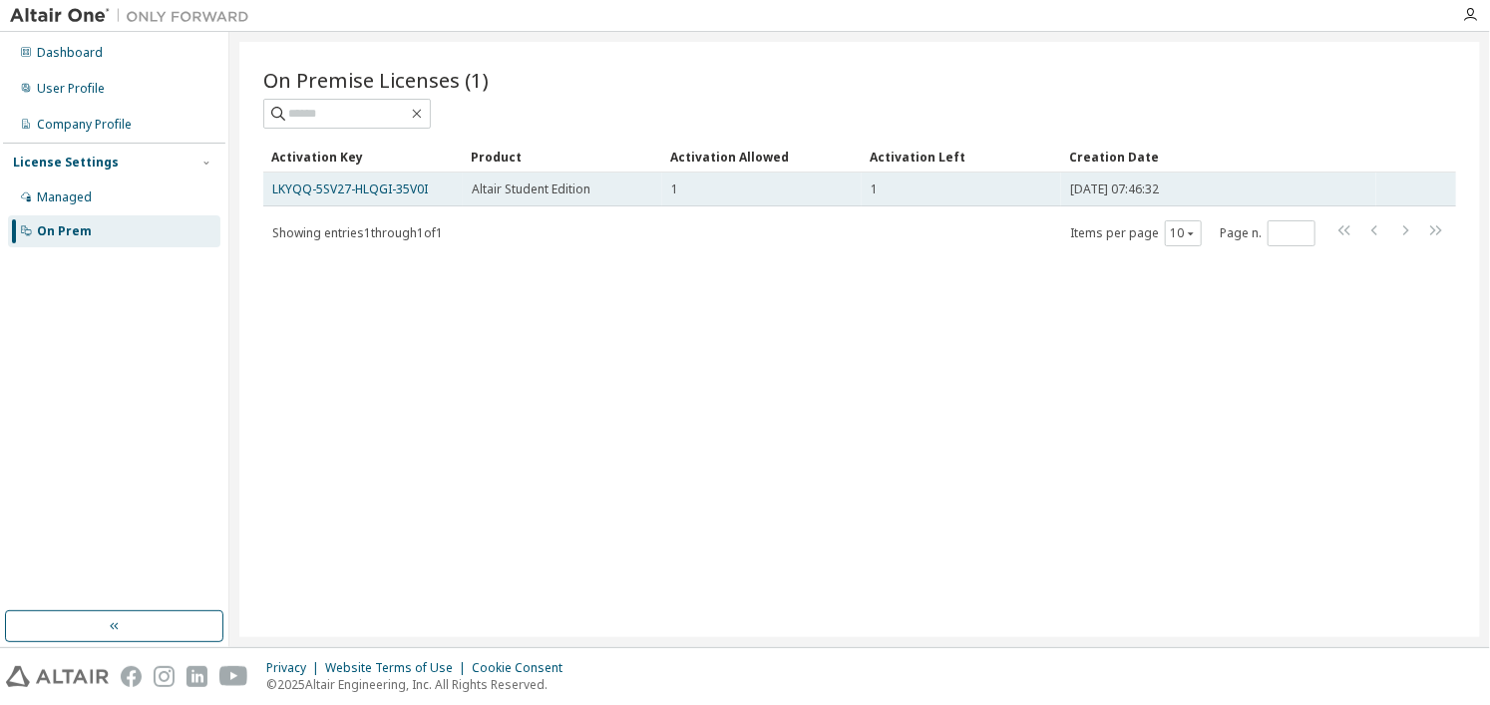
click at [359, 177] on td "LKYQQ-5SV27-HLQGI-35V0I" at bounding box center [362, 190] width 199 height 34
click at [359, 187] on link "LKYQQ-5SV27-HLQGI-35V0I" at bounding box center [350, 189] width 156 height 17
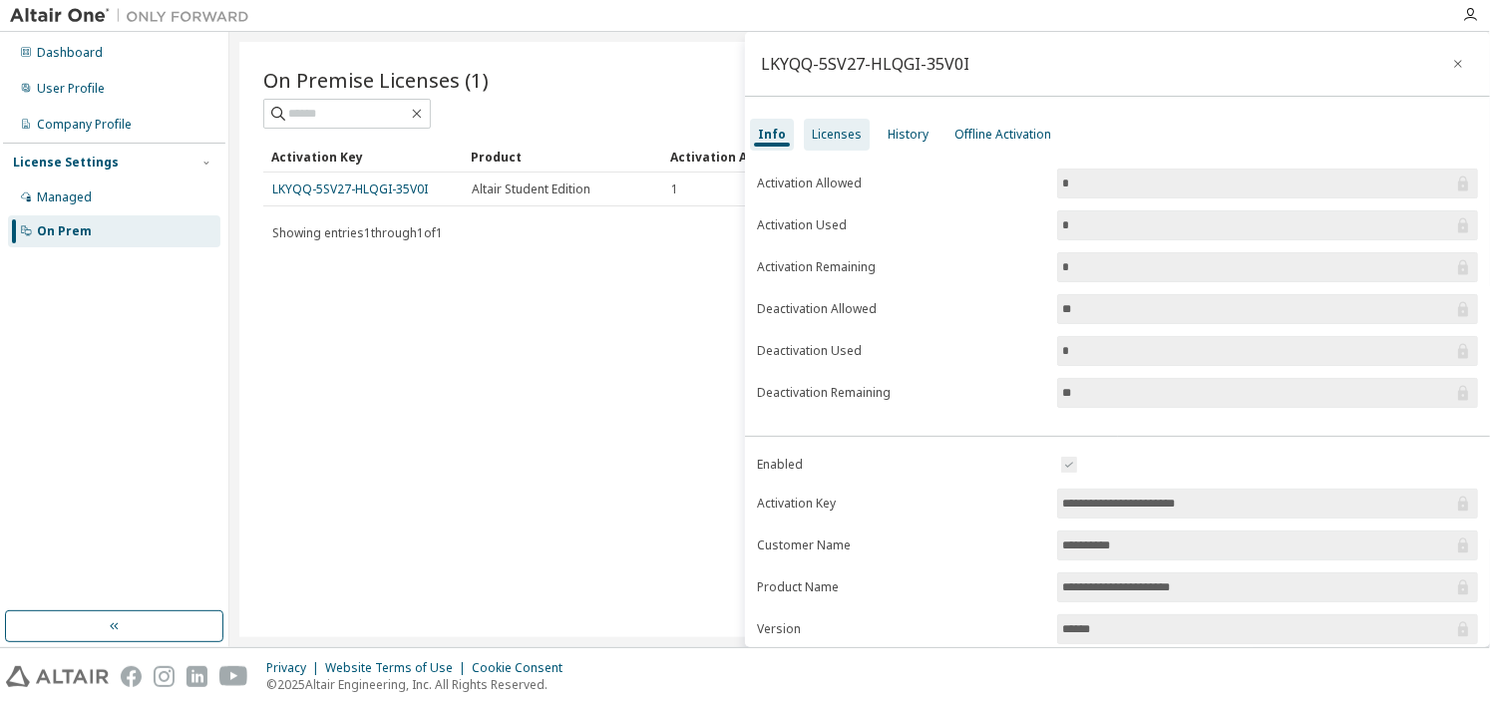
click at [847, 133] on div "Licenses" at bounding box center [837, 135] width 50 height 16
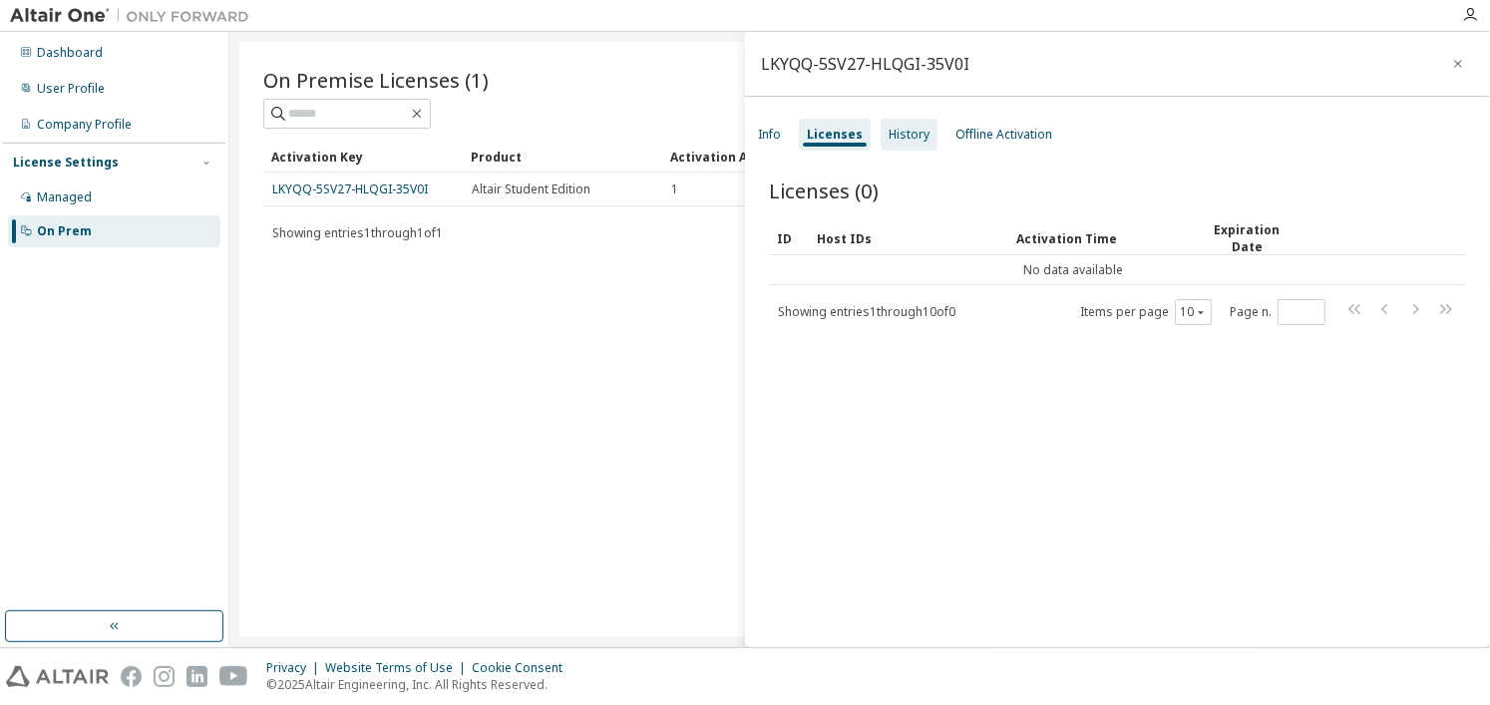
click at [902, 139] on div "History" at bounding box center [909, 135] width 41 height 16
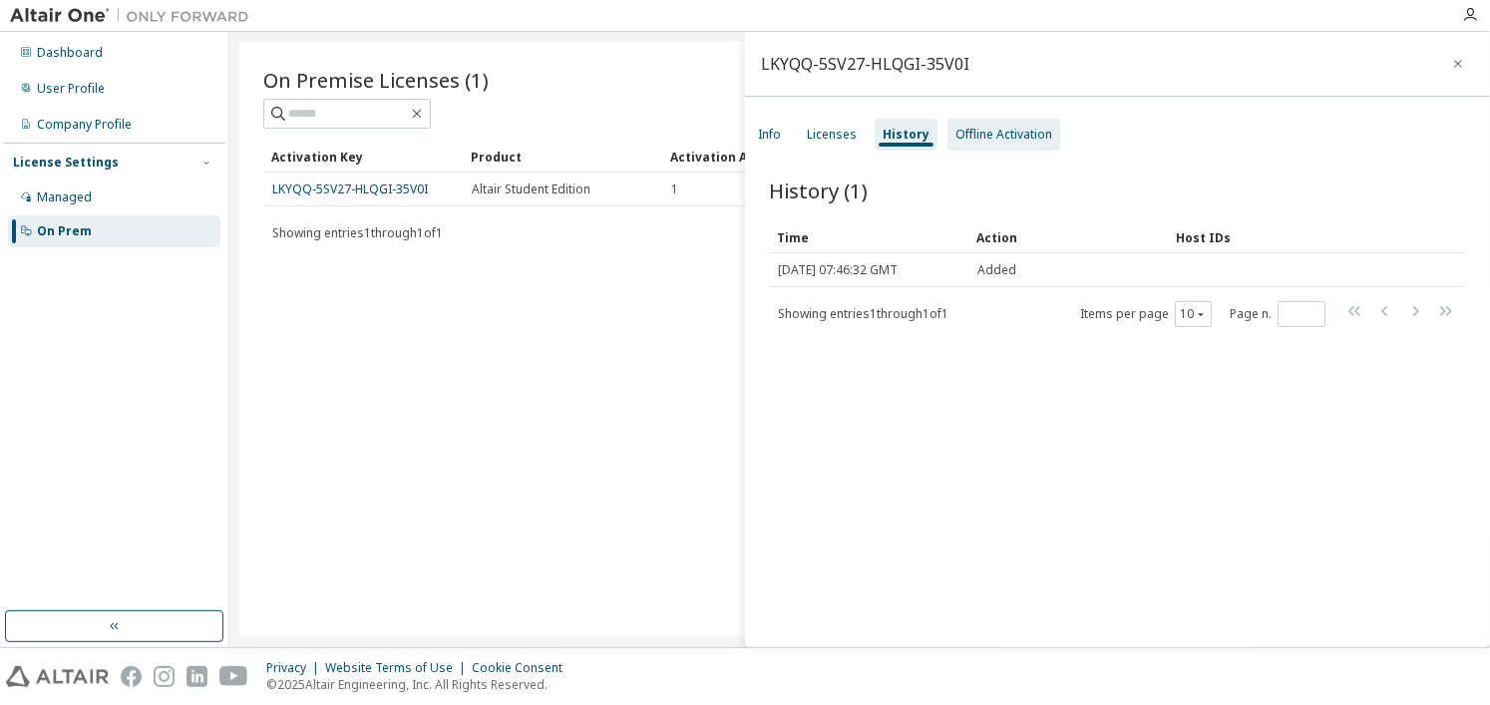
click at [993, 139] on div "Offline Activation" at bounding box center [1004, 135] width 97 height 16
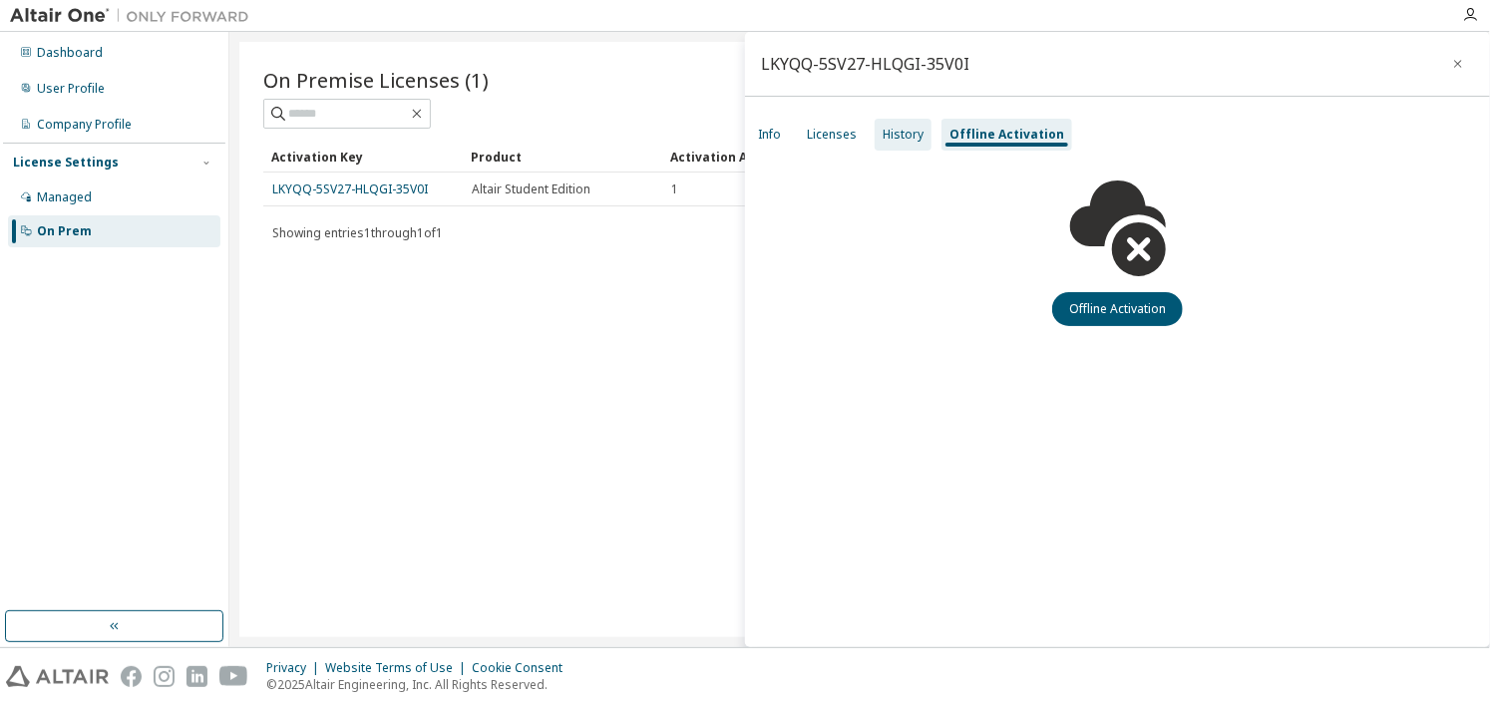
click at [904, 136] on div "History" at bounding box center [903, 135] width 41 height 16
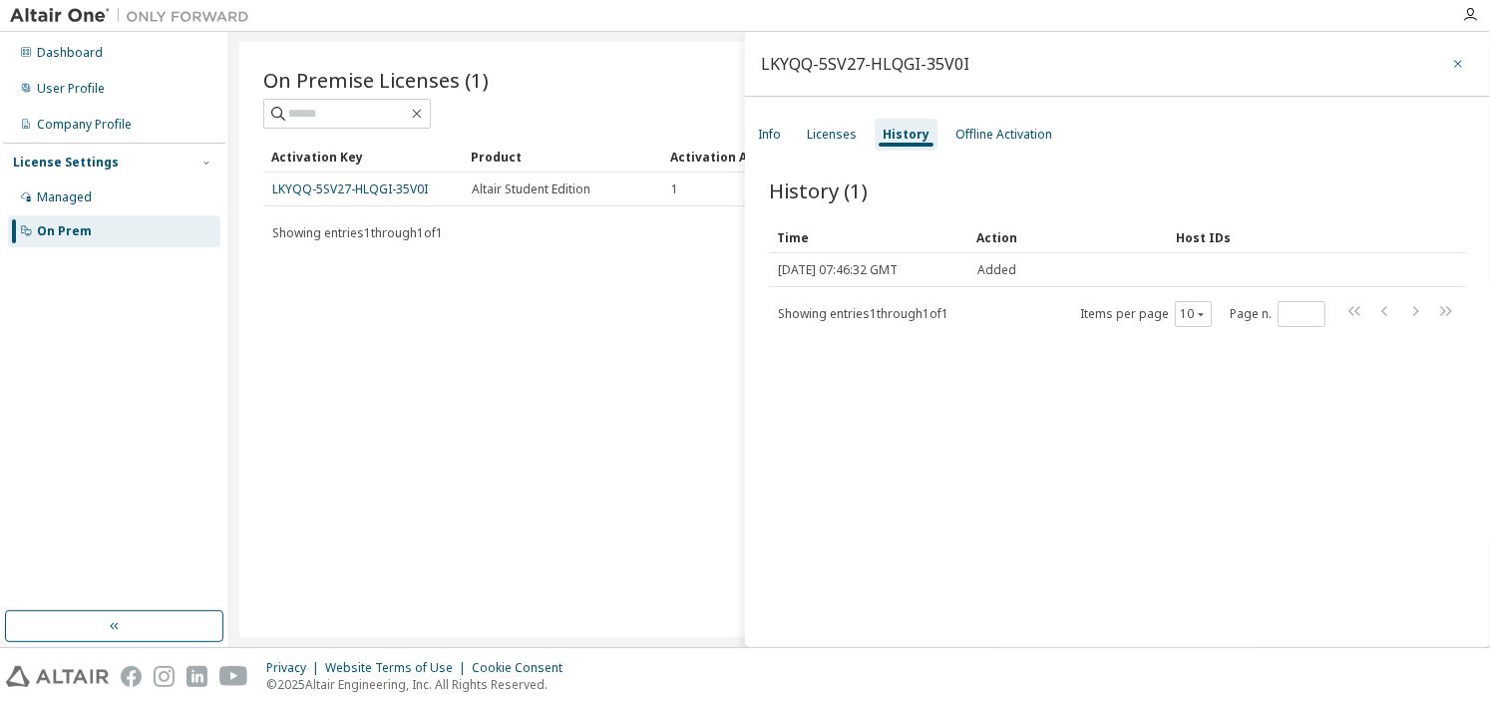
click at [1451, 68] on icon "button" at bounding box center [1458, 64] width 14 height 16
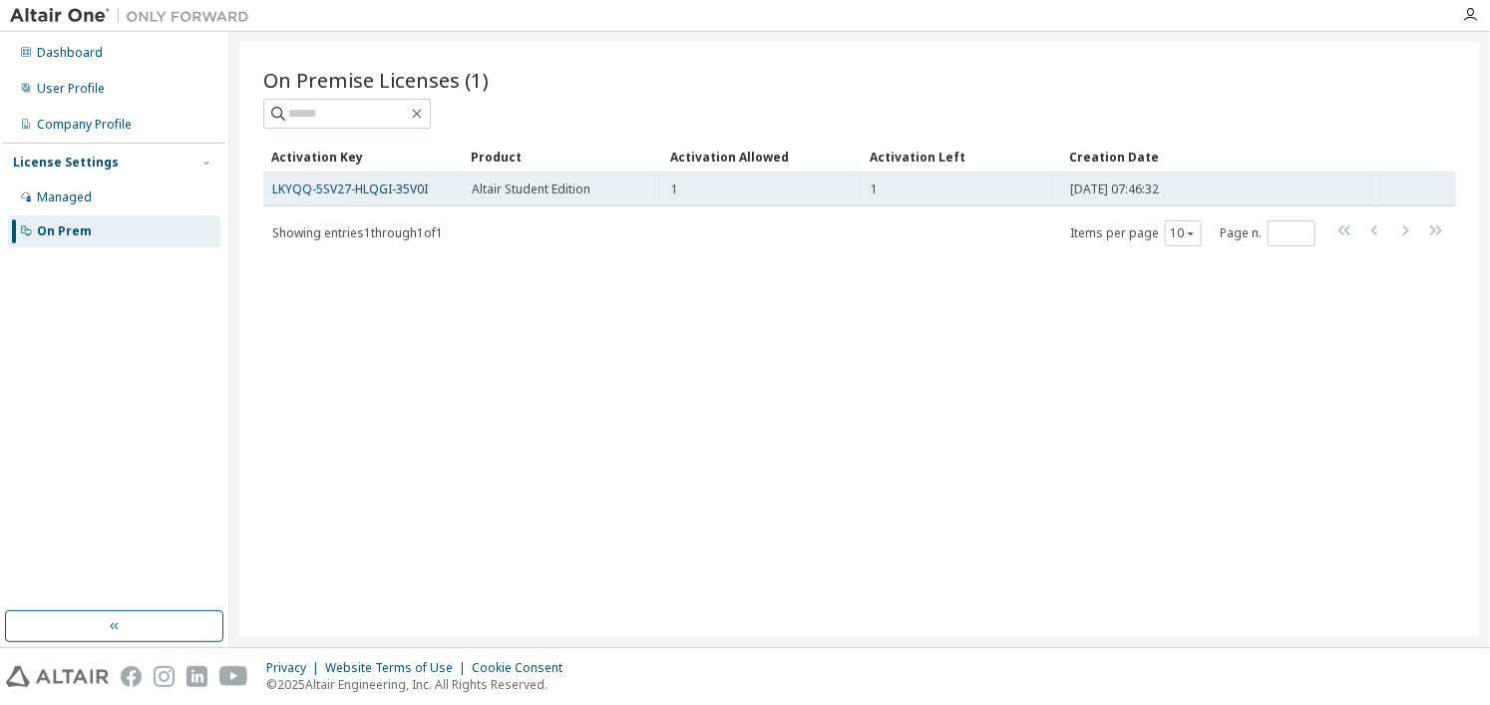
click at [662, 195] on td "1" at bounding box center [761, 190] width 199 height 34
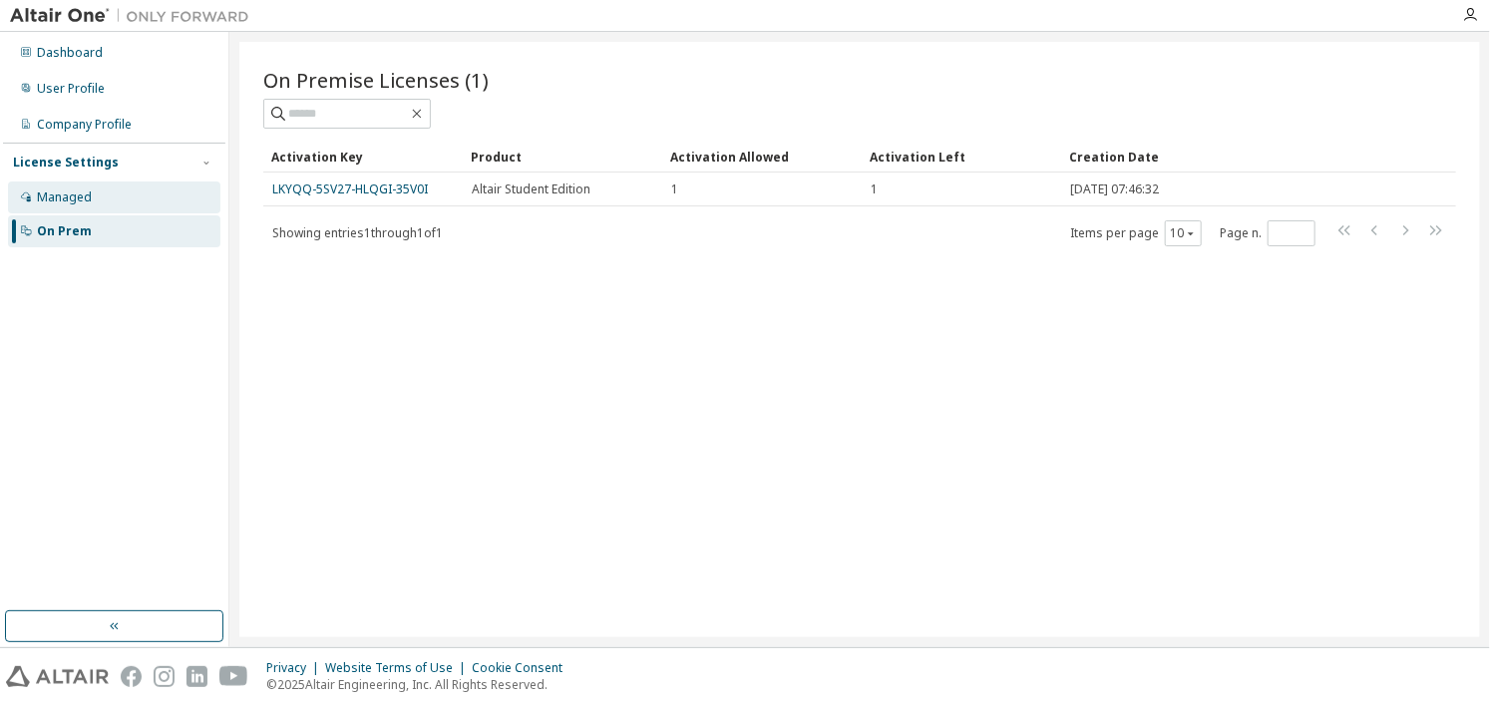
click at [81, 206] on div "Managed" at bounding box center [114, 198] width 212 height 32
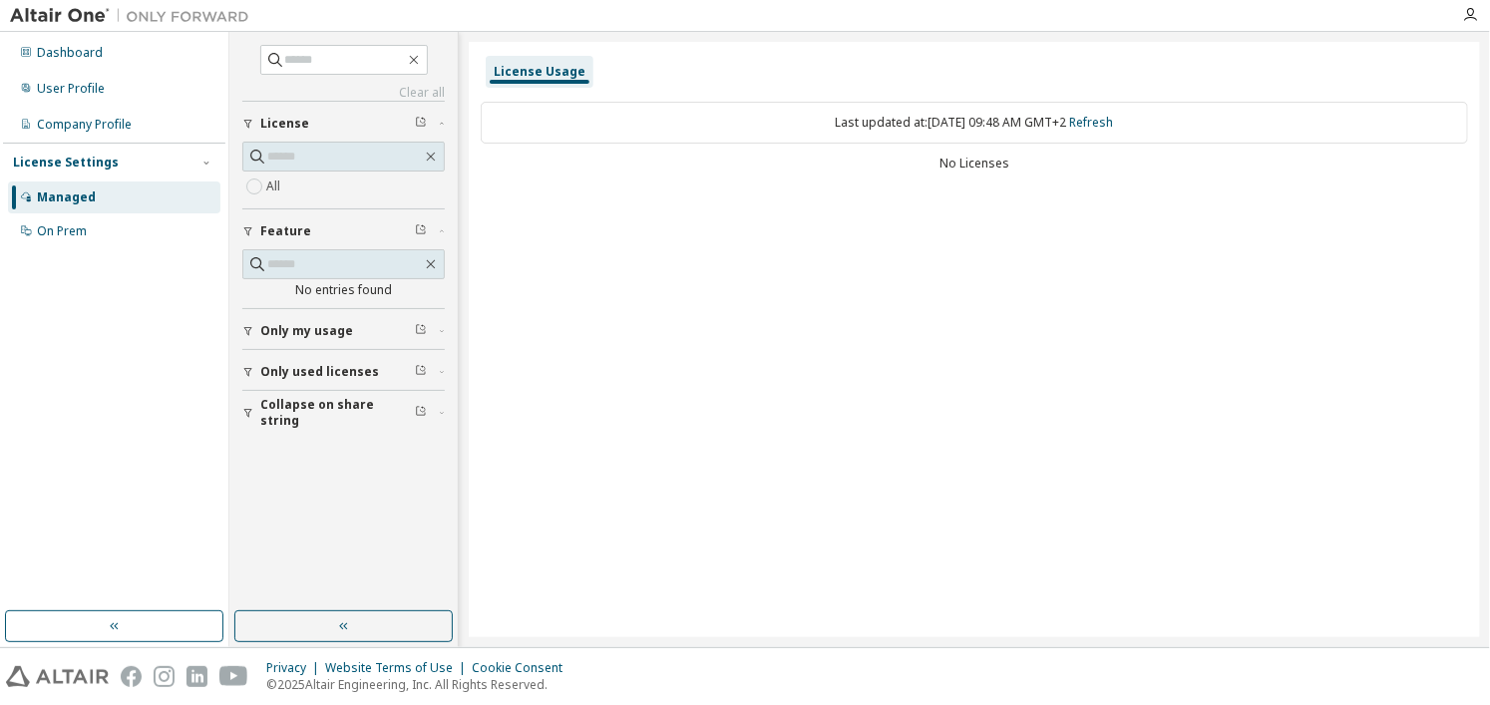
click at [40, 11] on img at bounding box center [134, 16] width 249 height 20
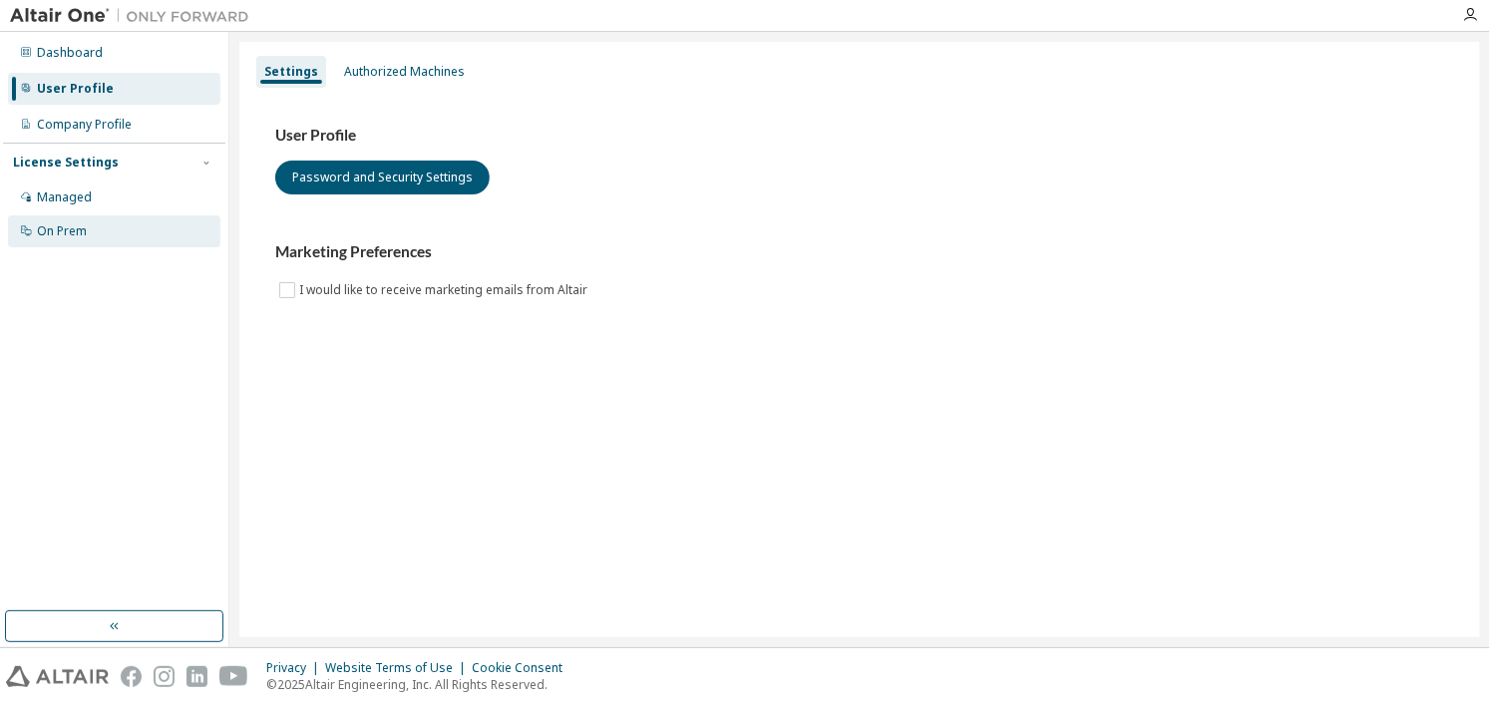
click at [74, 215] on div "On Prem" at bounding box center [114, 231] width 212 height 32
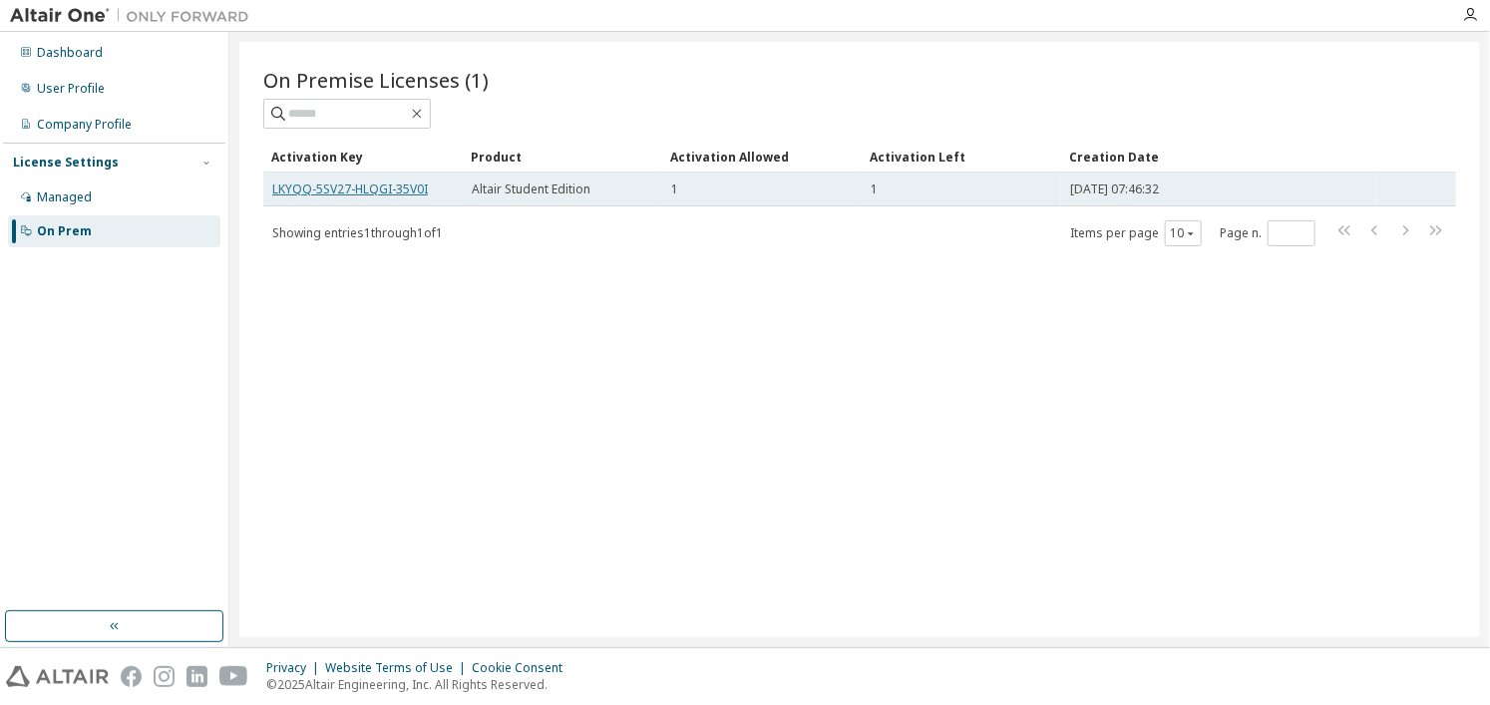
click at [386, 188] on link "LKYQQ-5SV27-HLQGI-35V0I" at bounding box center [350, 189] width 156 height 17
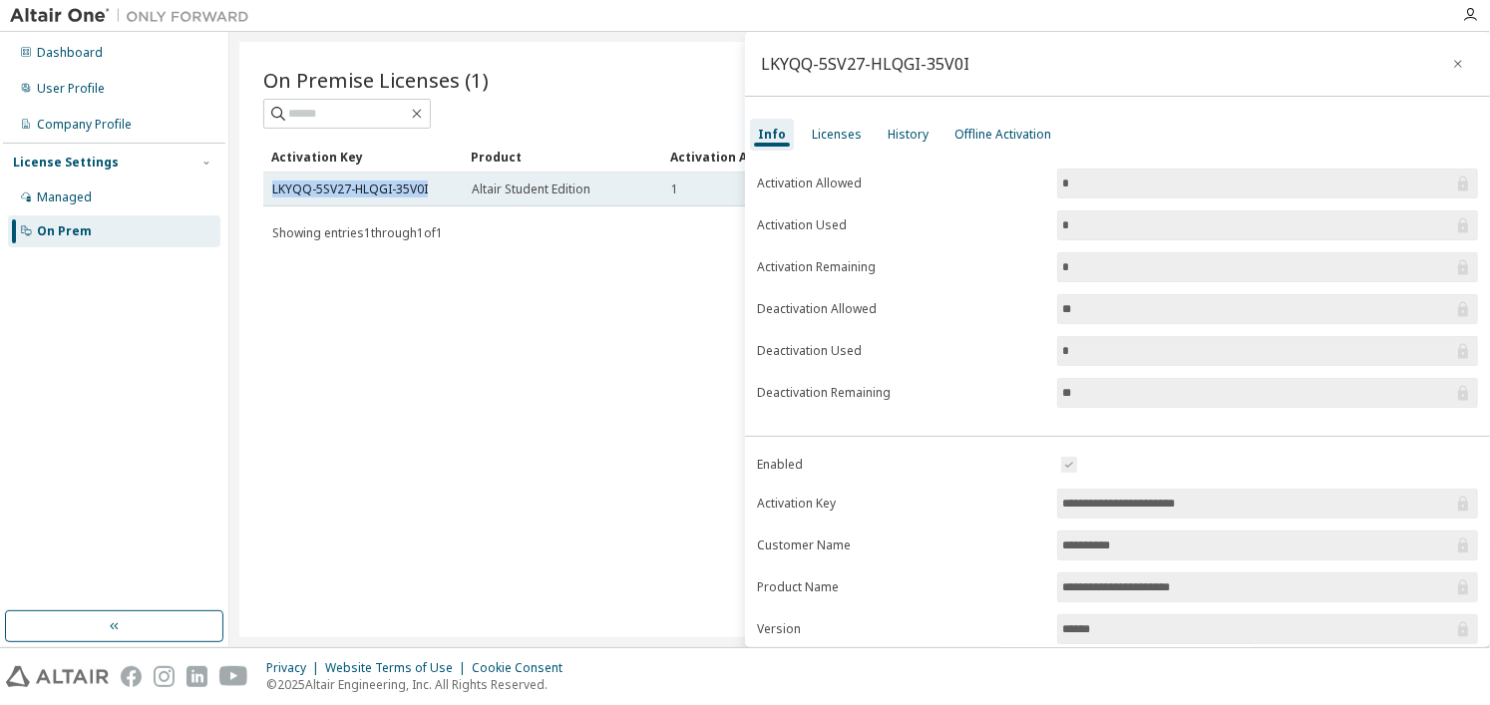
drag, startPoint x: 429, startPoint y: 183, endPoint x: 264, endPoint y: 184, distance: 164.6
click at [264, 184] on td "LKYQQ-5SV27-HLQGI-35V0I" at bounding box center [362, 190] width 199 height 34
copy link "LKYQQ-5SV27-HLQGI-35V0I"
click at [1211, 442] on div "**********" at bounding box center [1117, 507] width 745 height 709
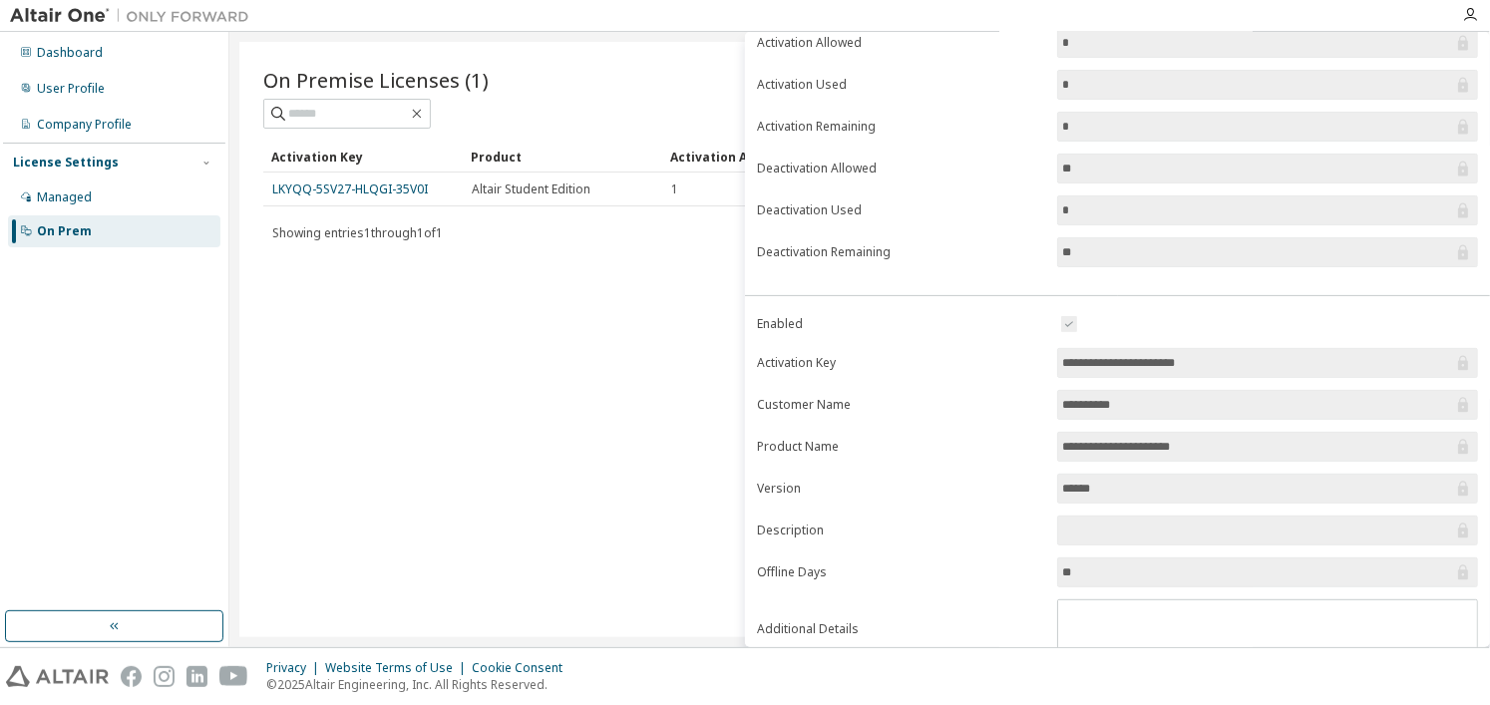
scroll to position [207, 0]
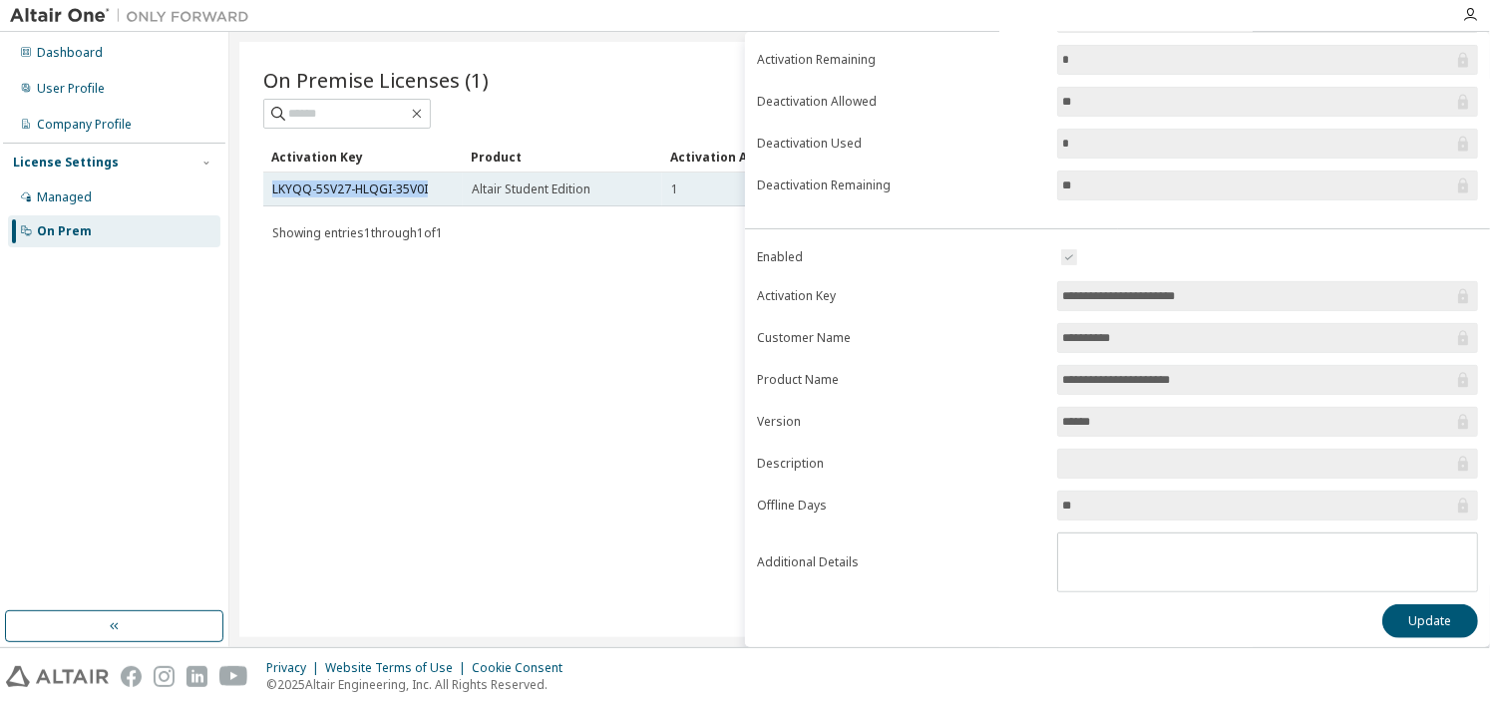
drag, startPoint x: 433, startPoint y: 181, endPoint x: 263, endPoint y: 198, distance: 170.5
click at [263, 198] on td "LKYQQ-5SV27-HLQGI-35V0I" at bounding box center [362, 190] width 199 height 34
copy link "LKYQQ-5SV27-HLQGI-35V0I"
click at [418, 188] on link "LKYQQ-5SV27-HLQGI-35V0I" at bounding box center [350, 189] width 156 height 17
drag, startPoint x: 427, startPoint y: 190, endPoint x: 269, endPoint y: 186, distance: 157.7
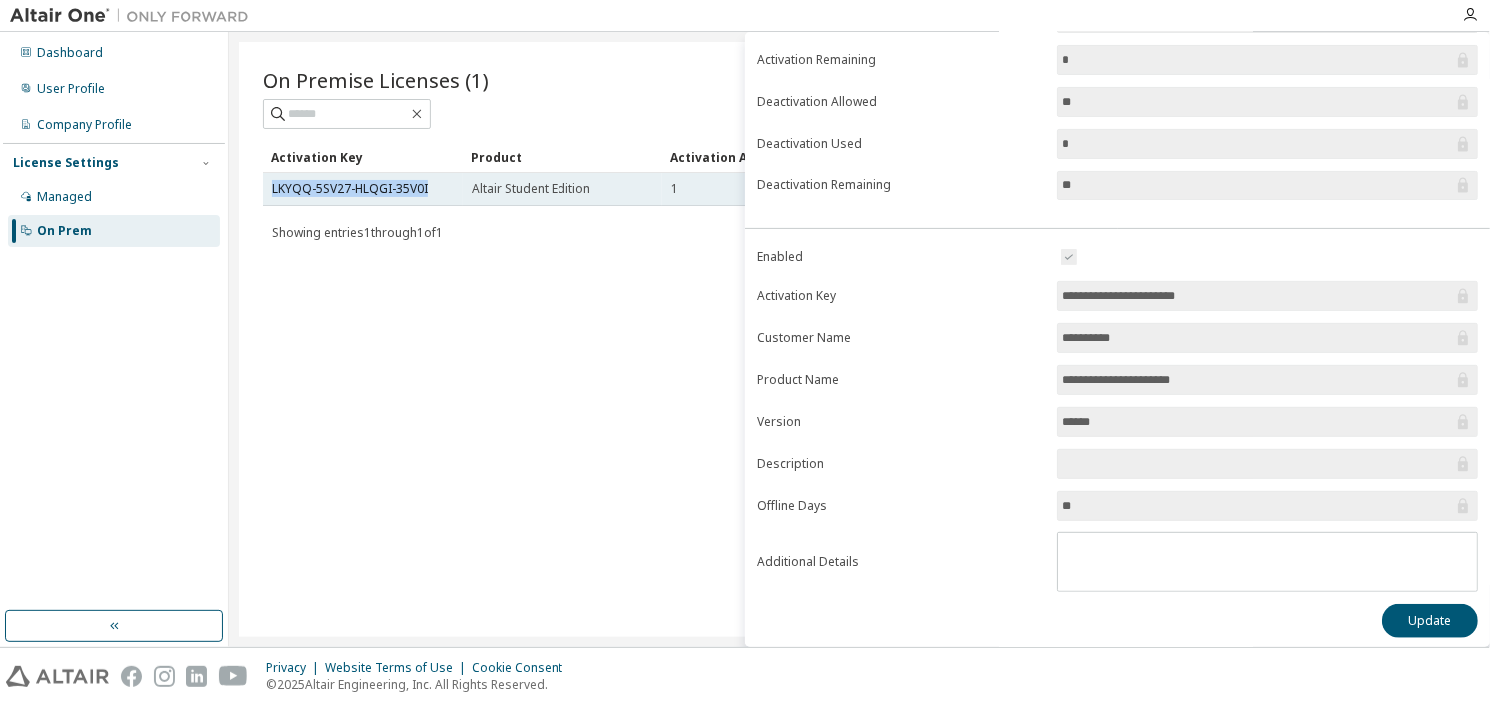
click at [269, 186] on td "LKYQQ-5SV27-HLQGI-35V0I" at bounding box center [362, 190] width 199 height 34
copy link "LKYQQ-5SV27-HLQGI-35V0I"
click at [521, 360] on div "On Premise Licenses (1) Clear Load Save Save As Field Operator Value Select fil…" at bounding box center [859, 339] width 1241 height 595
